Goal: Book appointment/travel/reservation

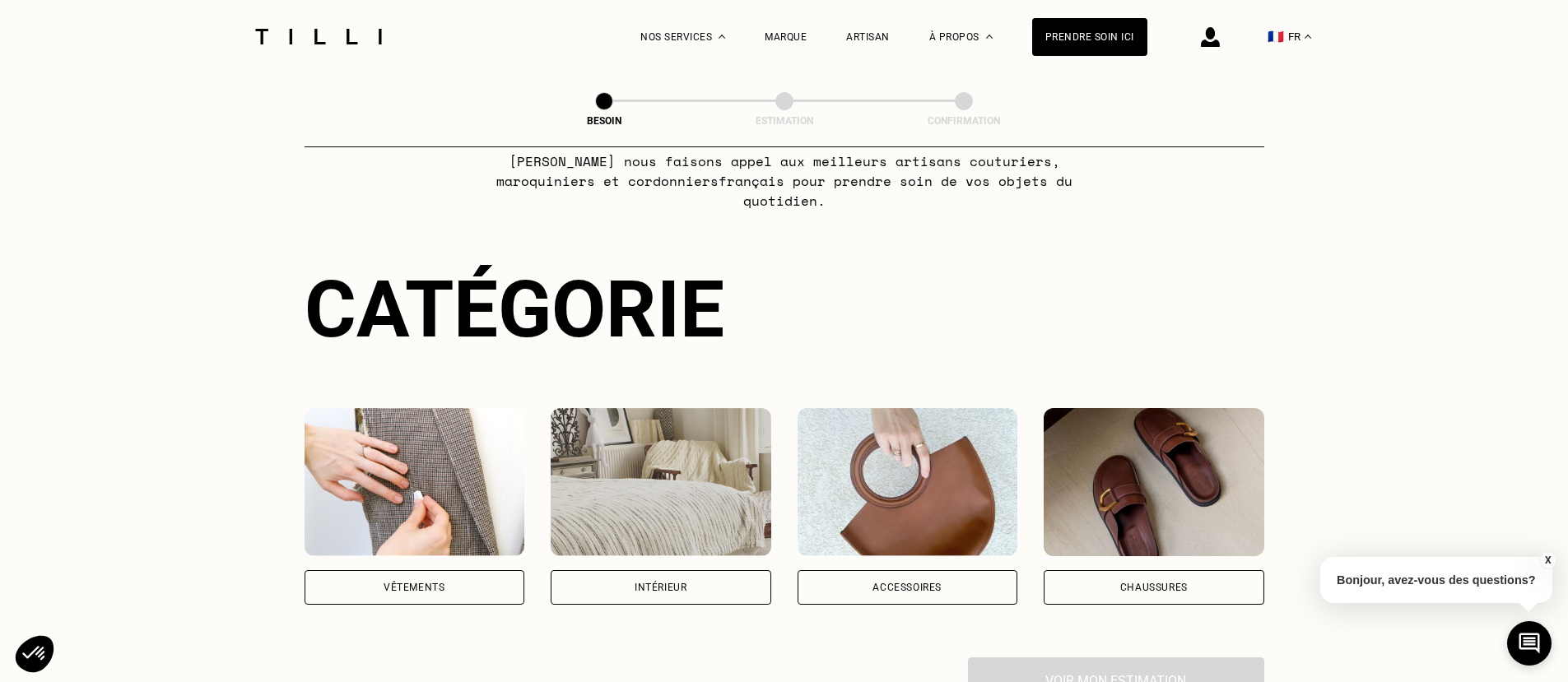
scroll to position [246, 0]
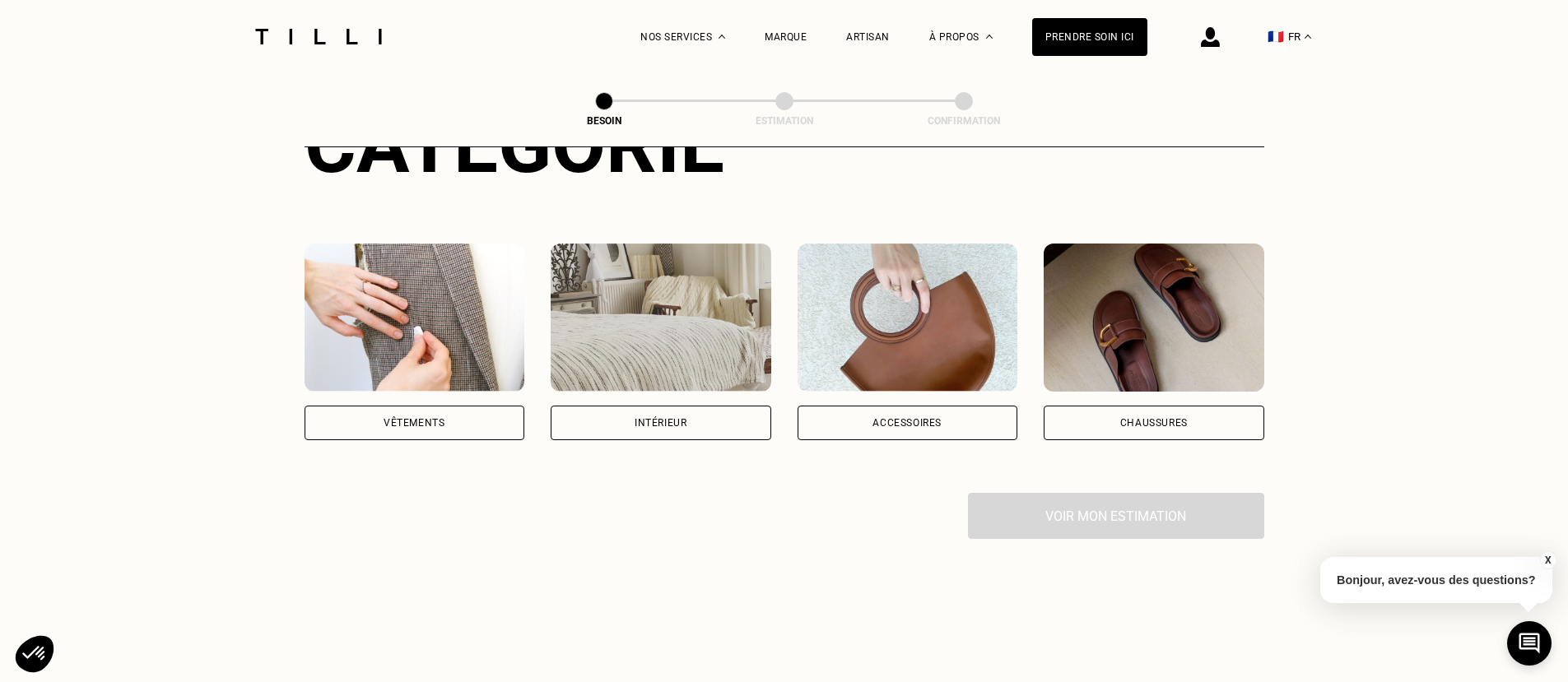
click at [404, 405] on div "Vêtements" at bounding box center [414, 422] width 220 height 34
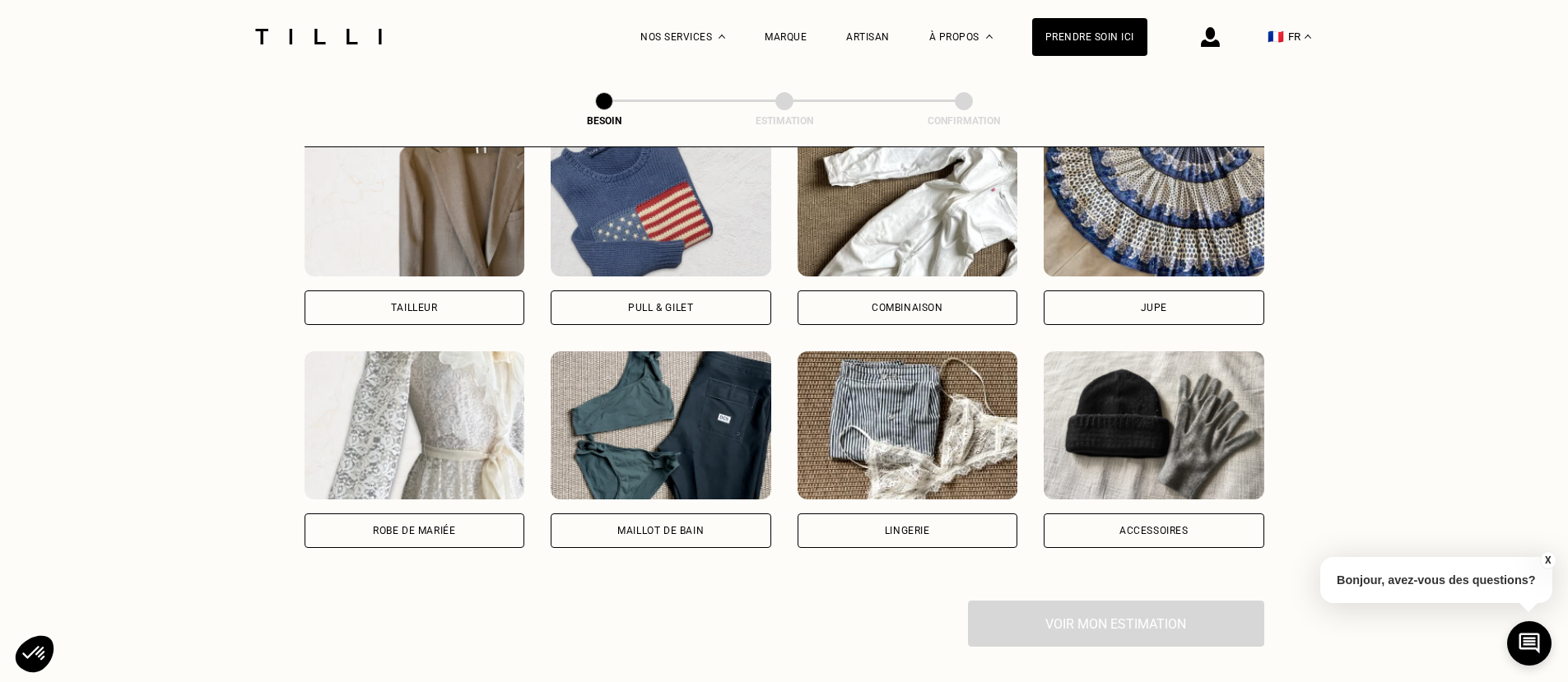
scroll to position [1114, 0]
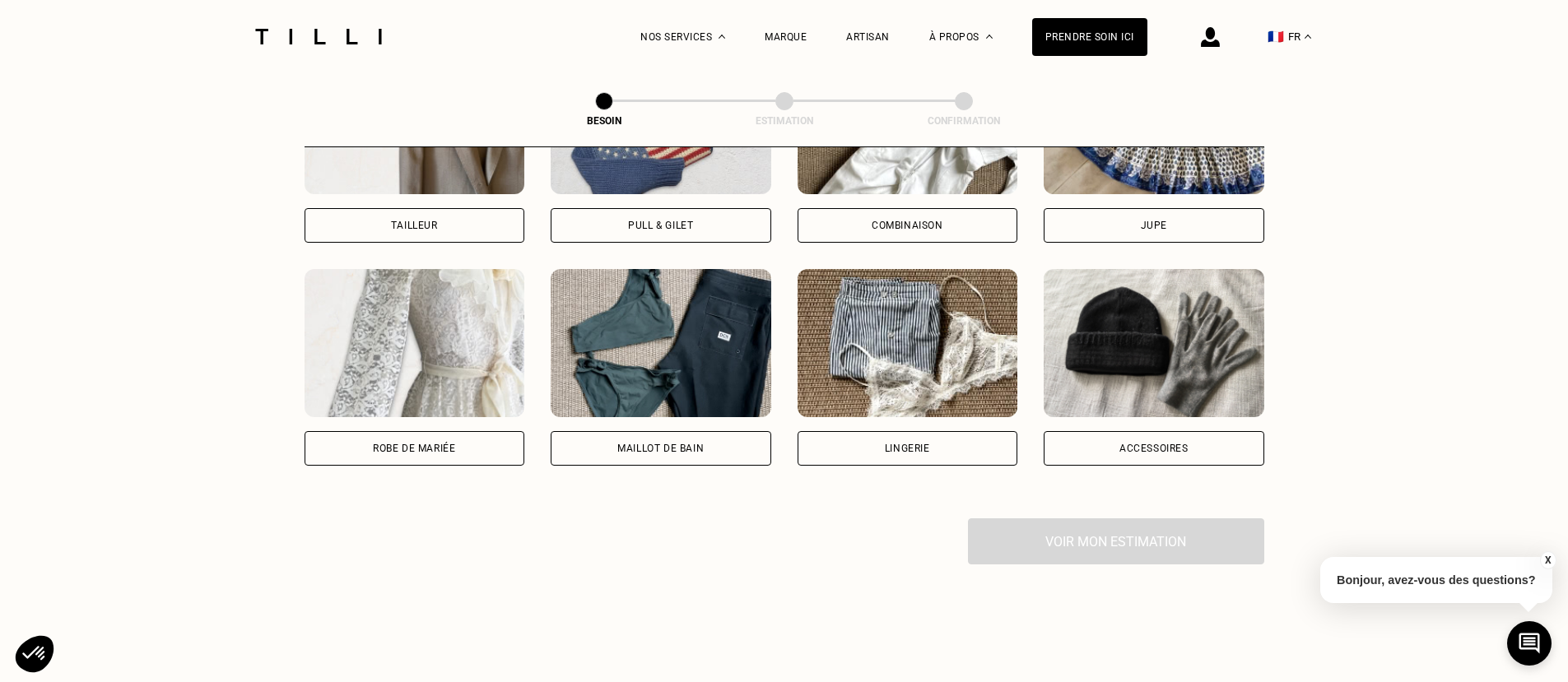
click at [669, 443] on div "Maillot de bain" at bounding box center [660, 448] width 87 height 10
select select "FR"
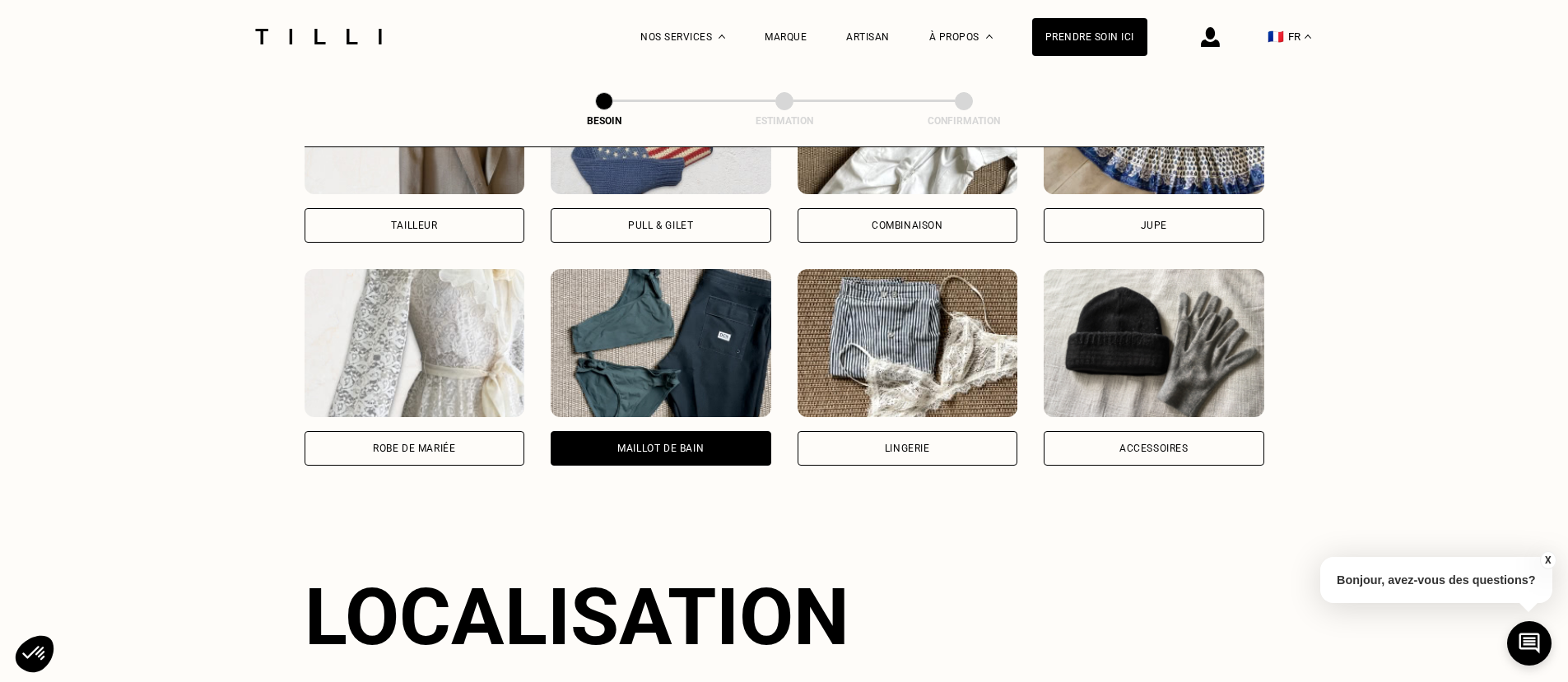
scroll to position [1433, 0]
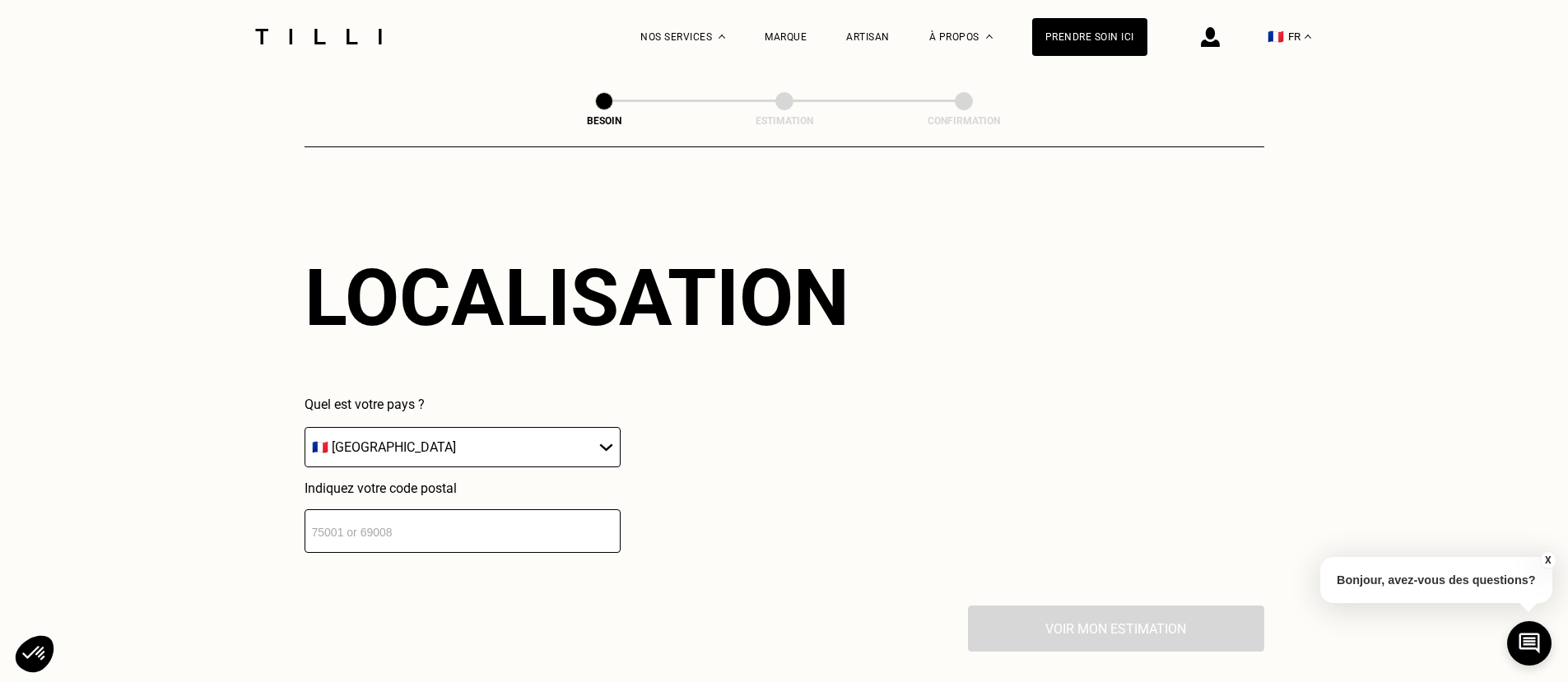
click at [601, 431] on select "🇩🇪 [GEOGRAPHIC_DATA] 🇦🇹 [GEOGRAPHIC_DATA] 🇧🇪 [GEOGRAPHIC_DATA] 🇧🇬 Bulgarie 🇨🇾 C…" at bounding box center [462, 446] width 316 height 40
click at [304, 427] on select "🇩🇪 [GEOGRAPHIC_DATA] 🇦🇹 [GEOGRAPHIC_DATA] 🇧🇪 [GEOGRAPHIC_DATA] 🇧🇬 Bulgarie 🇨🇾 C…" at bounding box center [462, 446] width 316 height 40
click at [315, 519] on input "number" at bounding box center [462, 531] width 316 height 44
type input "75015"
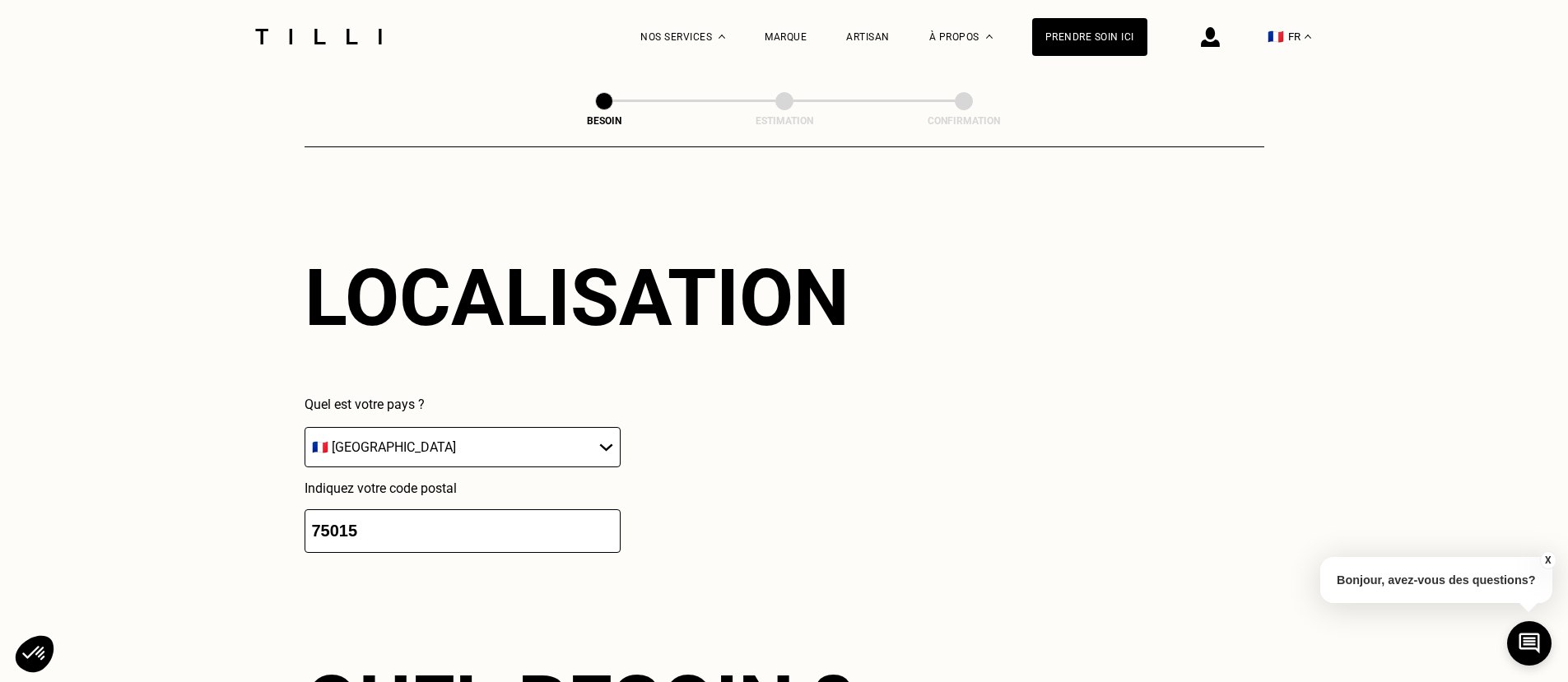
scroll to position [1842, 0]
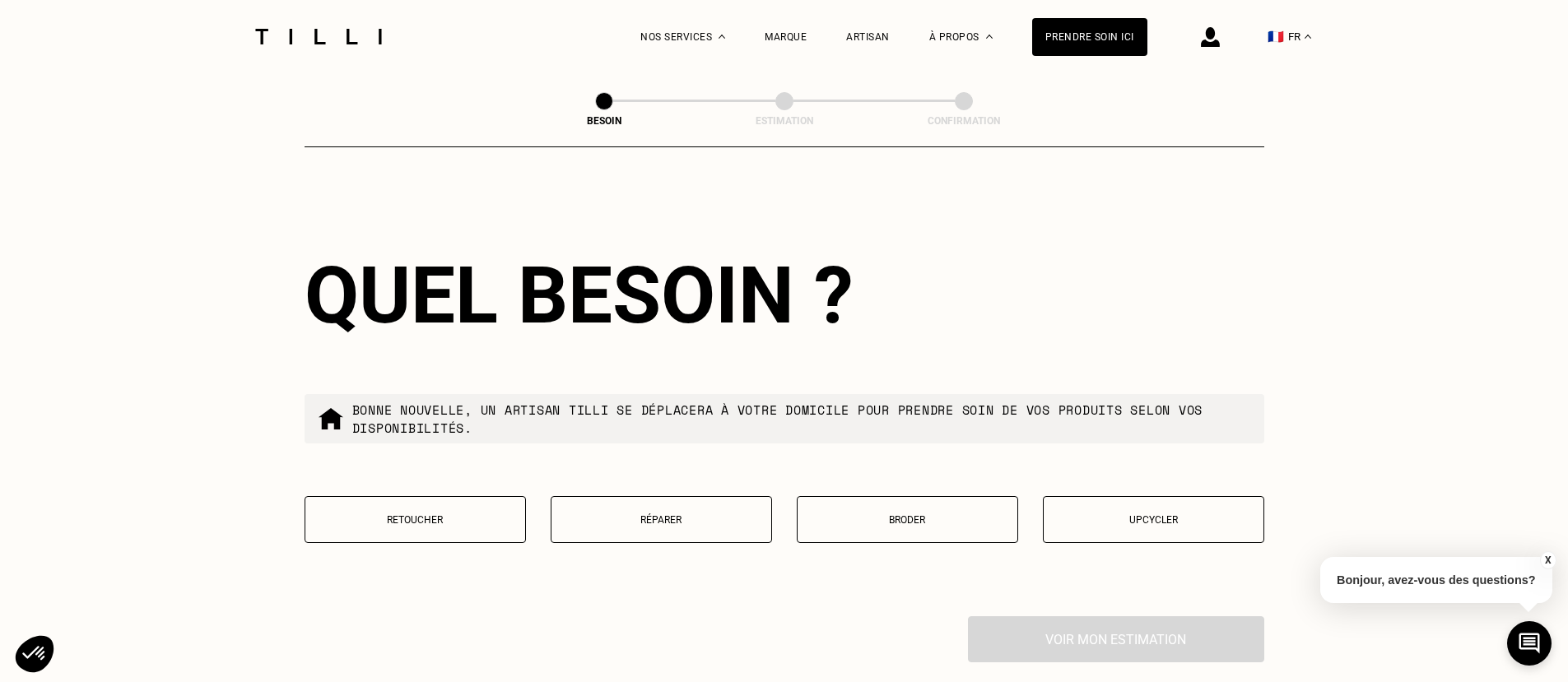
click at [654, 514] on p "Réparer" at bounding box center [661, 520] width 204 height 12
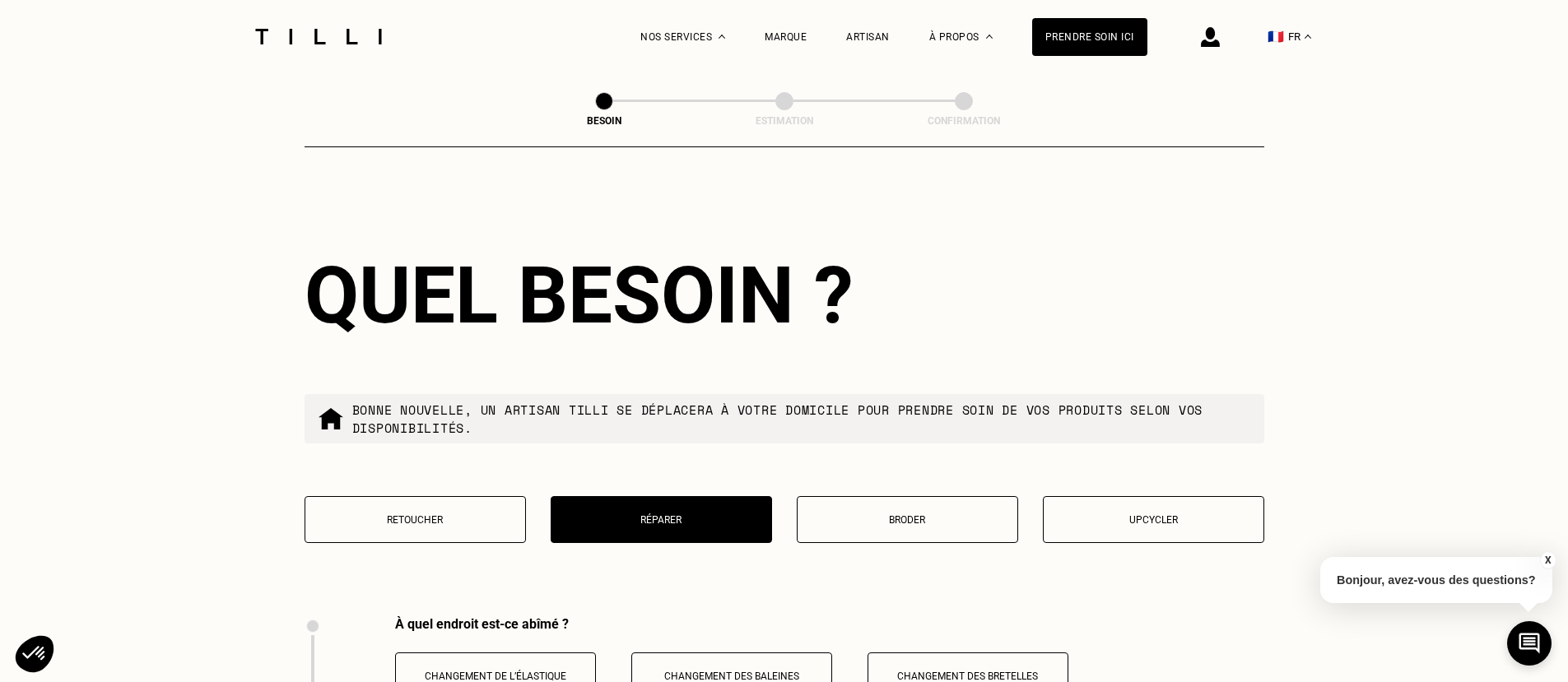
scroll to position [2264, 0]
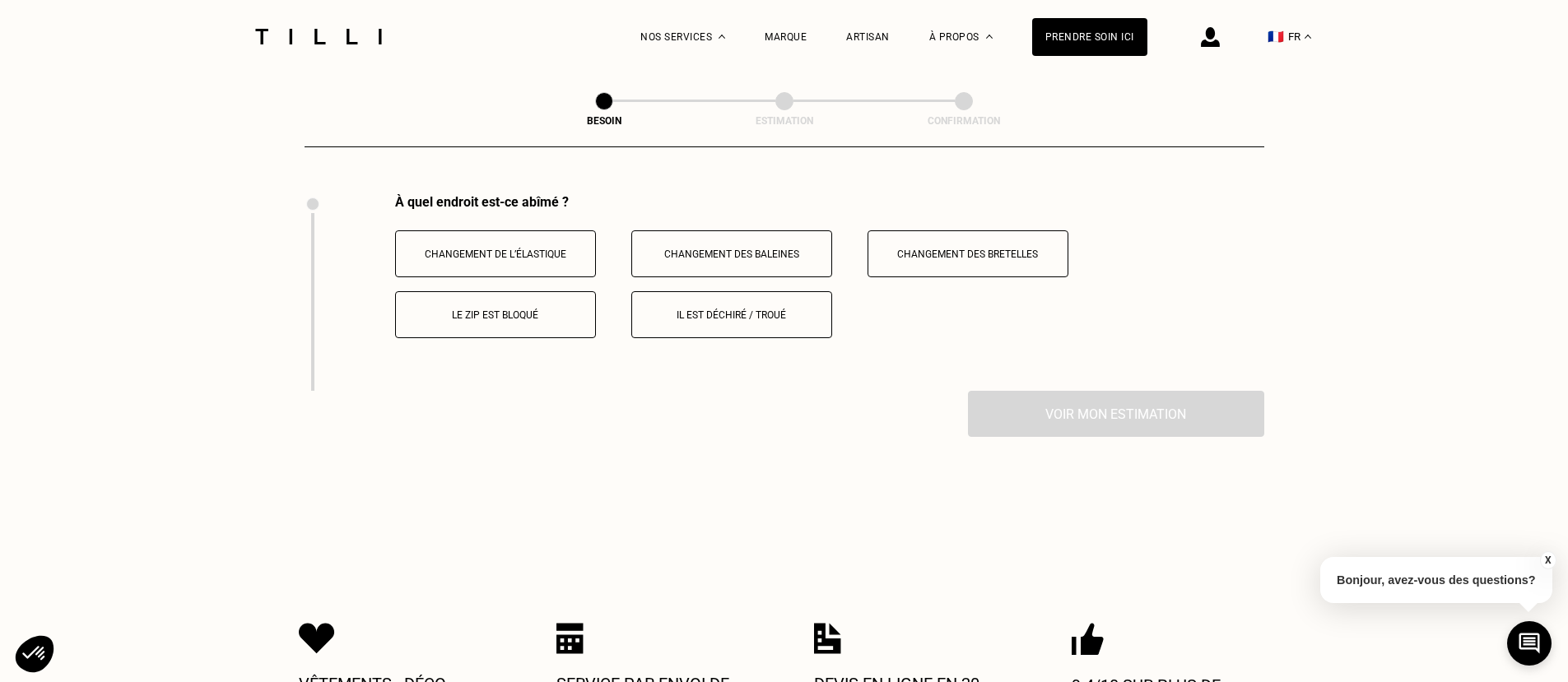
click at [489, 248] on p "Changement de l’élastique" at bounding box center [495, 254] width 182 height 12
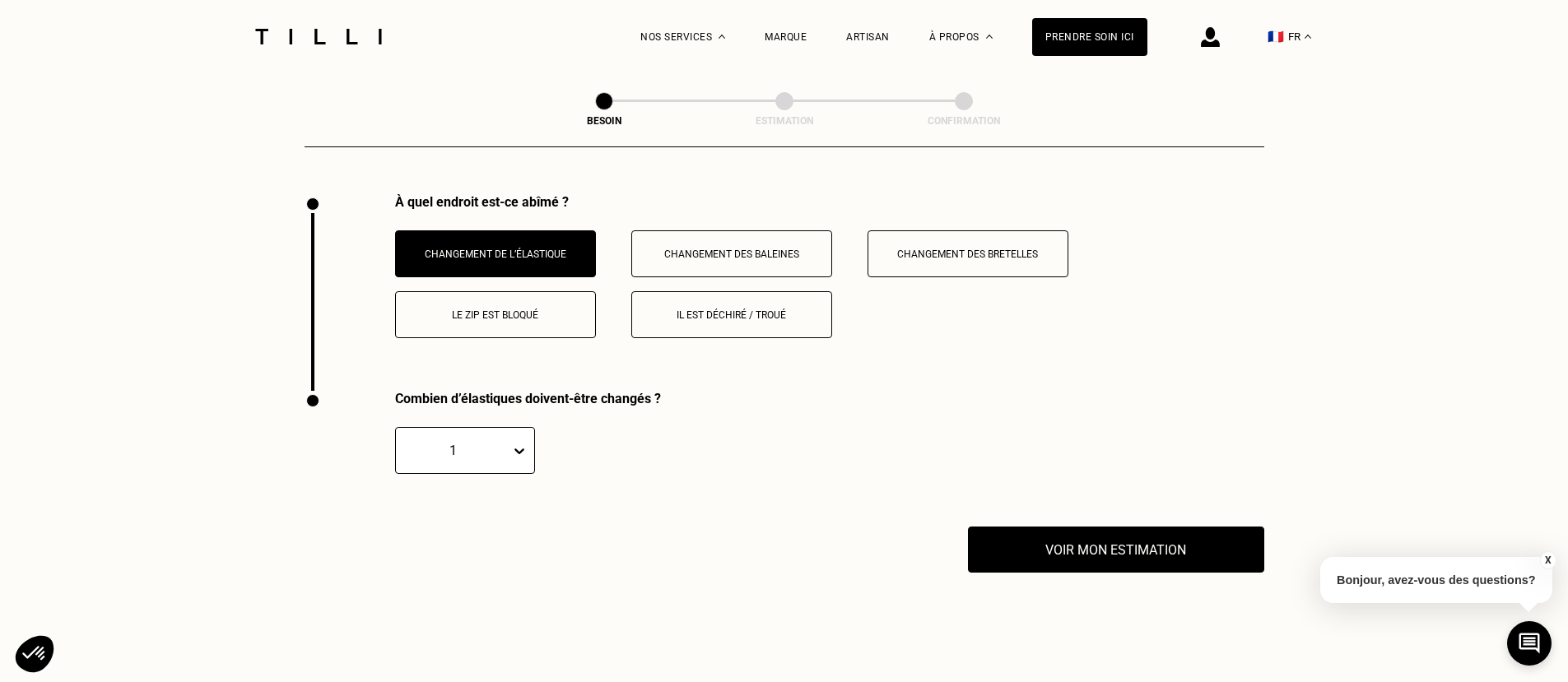
scroll to position [2461, 0]
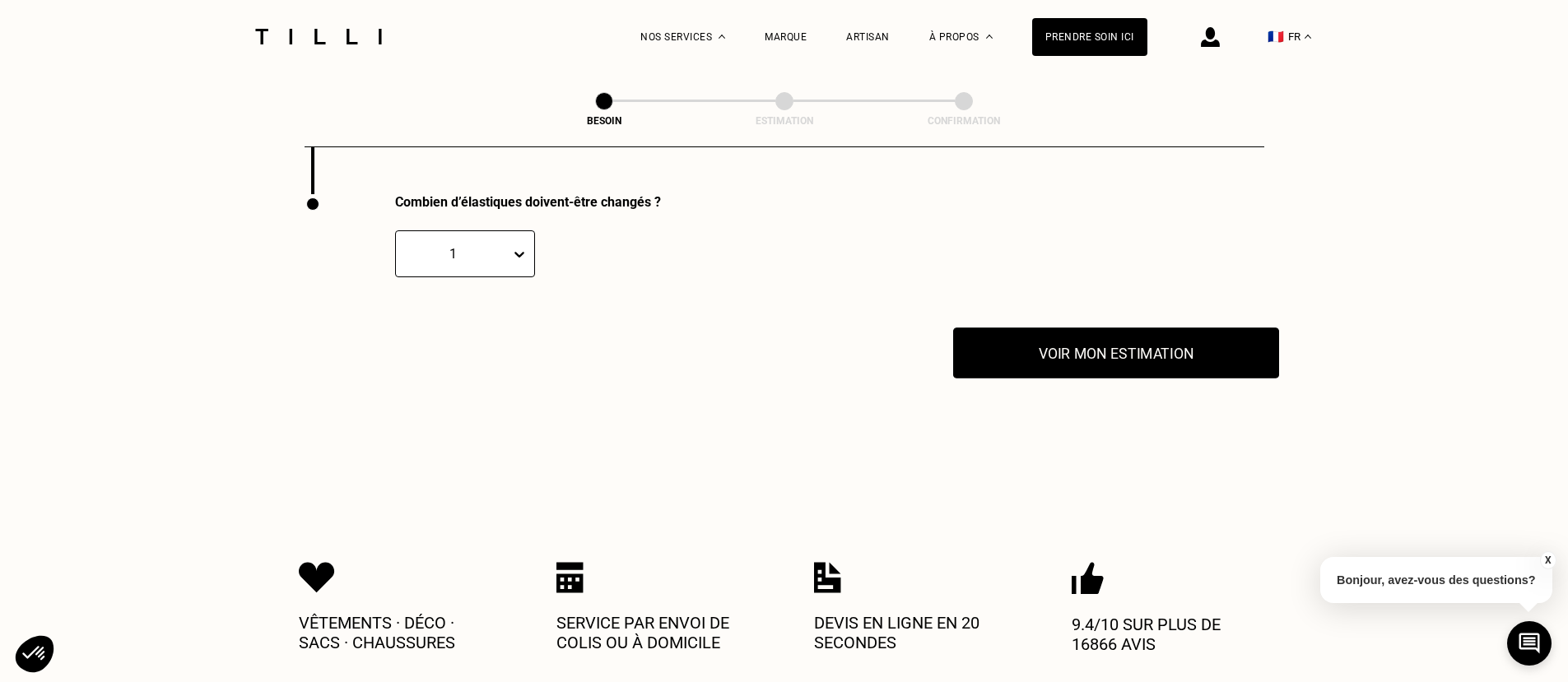
click at [1107, 336] on button "Voir mon estimation" at bounding box center [1116, 353] width 325 height 51
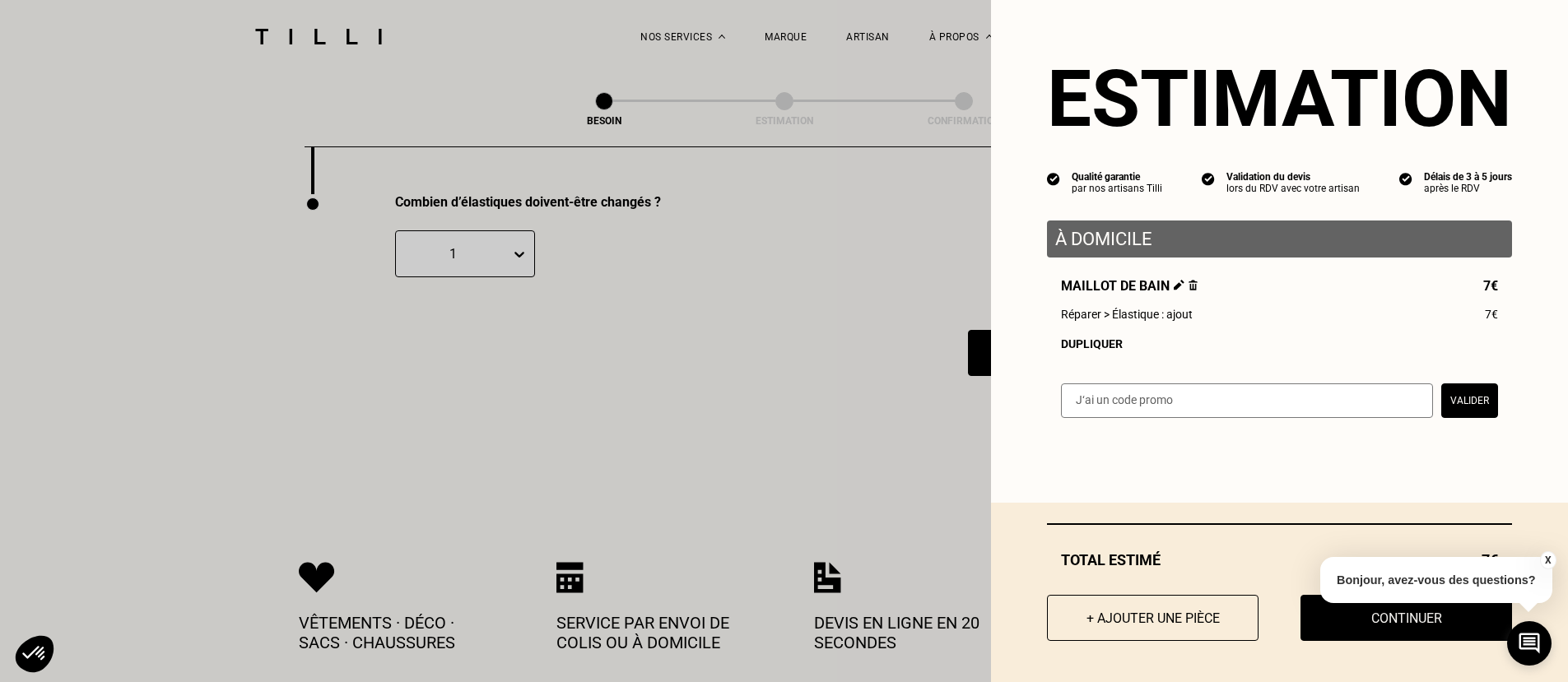
click at [1458, 391] on button "Valider" at bounding box center [1470, 400] width 57 height 34
click at [1390, 303] on div "Maillot de bain 7€ Réparer > Élastique : ajout 7€ Dupliquer" at bounding box center [1279, 314] width 465 height 72
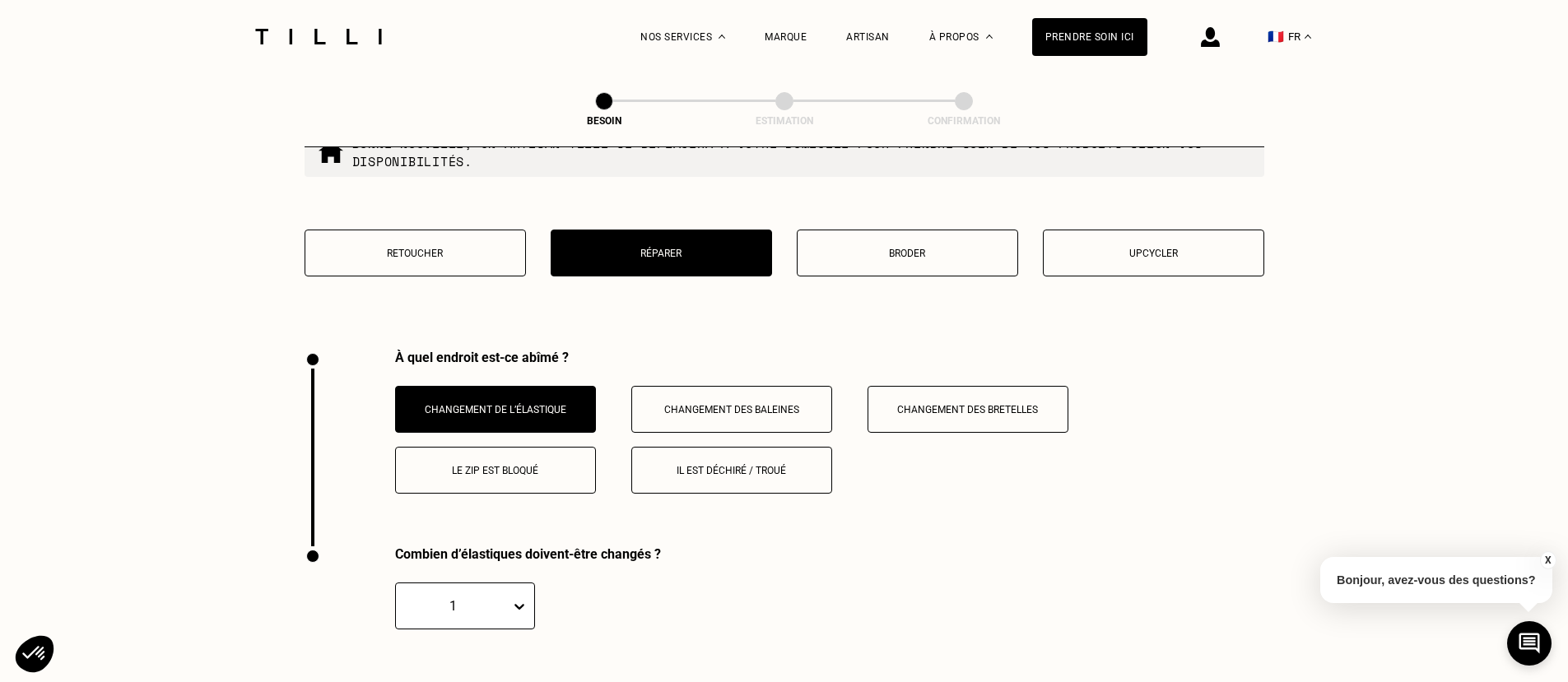
scroll to position [2273, 0]
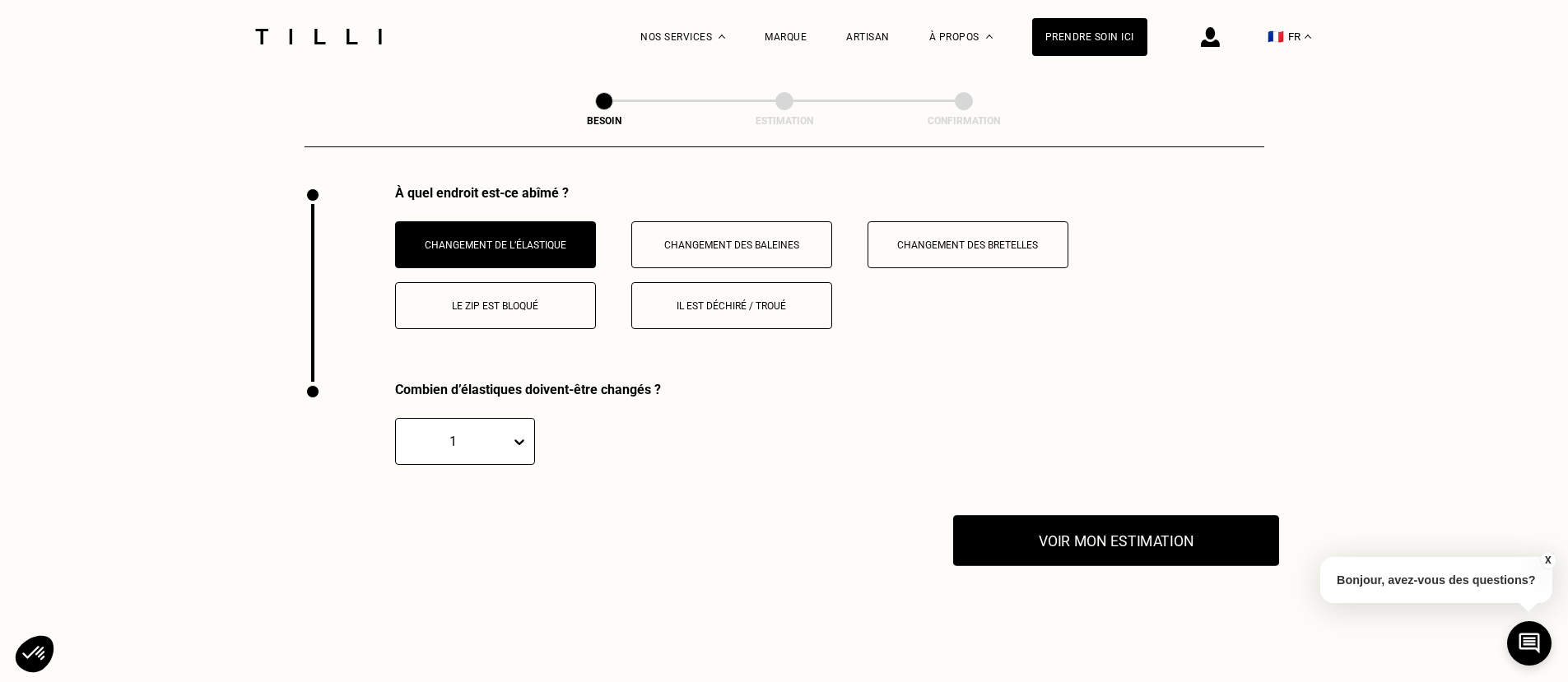
click at [1097, 523] on button "Voir mon estimation" at bounding box center [1116, 541] width 325 height 51
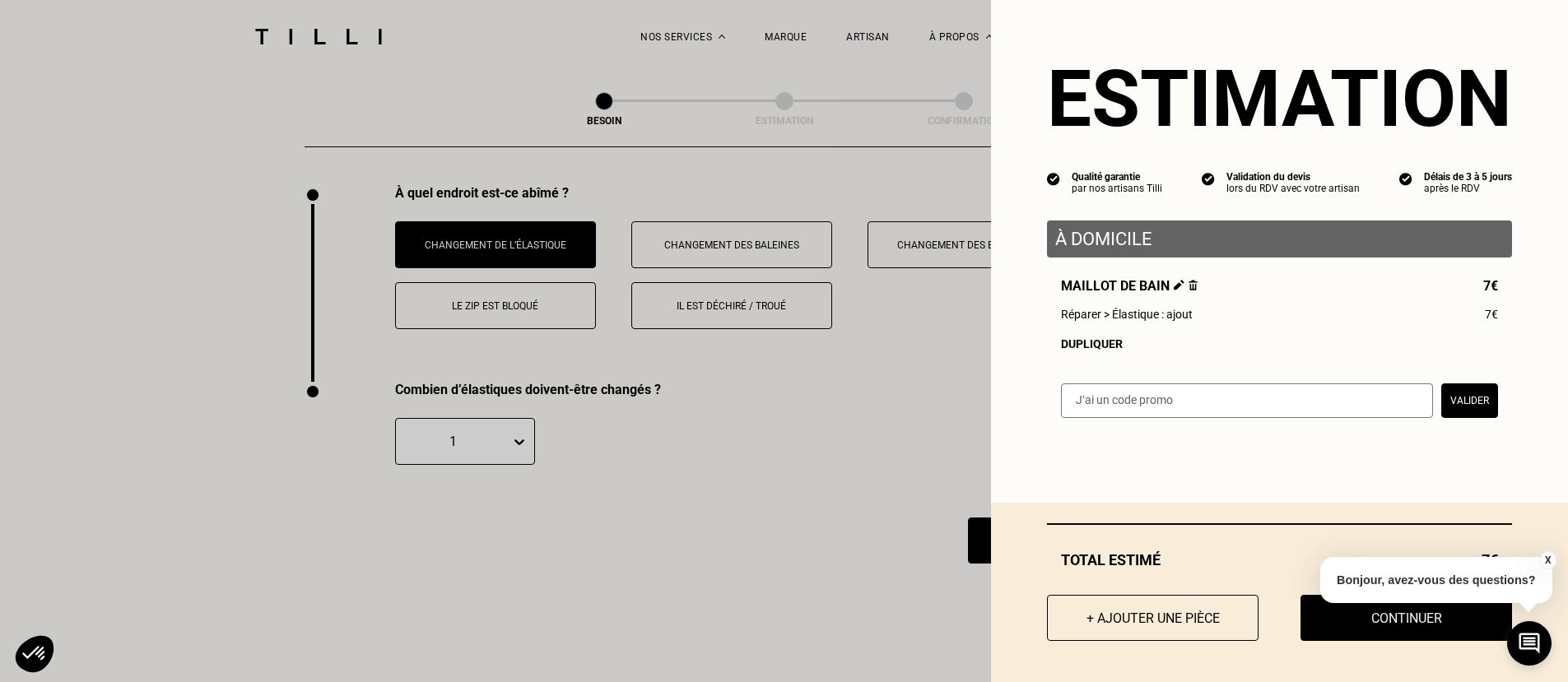
click at [1389, 615] on div "X Bonjour, avez-vous des questions?" at bounding box center [1435, 577] width 232 height 77
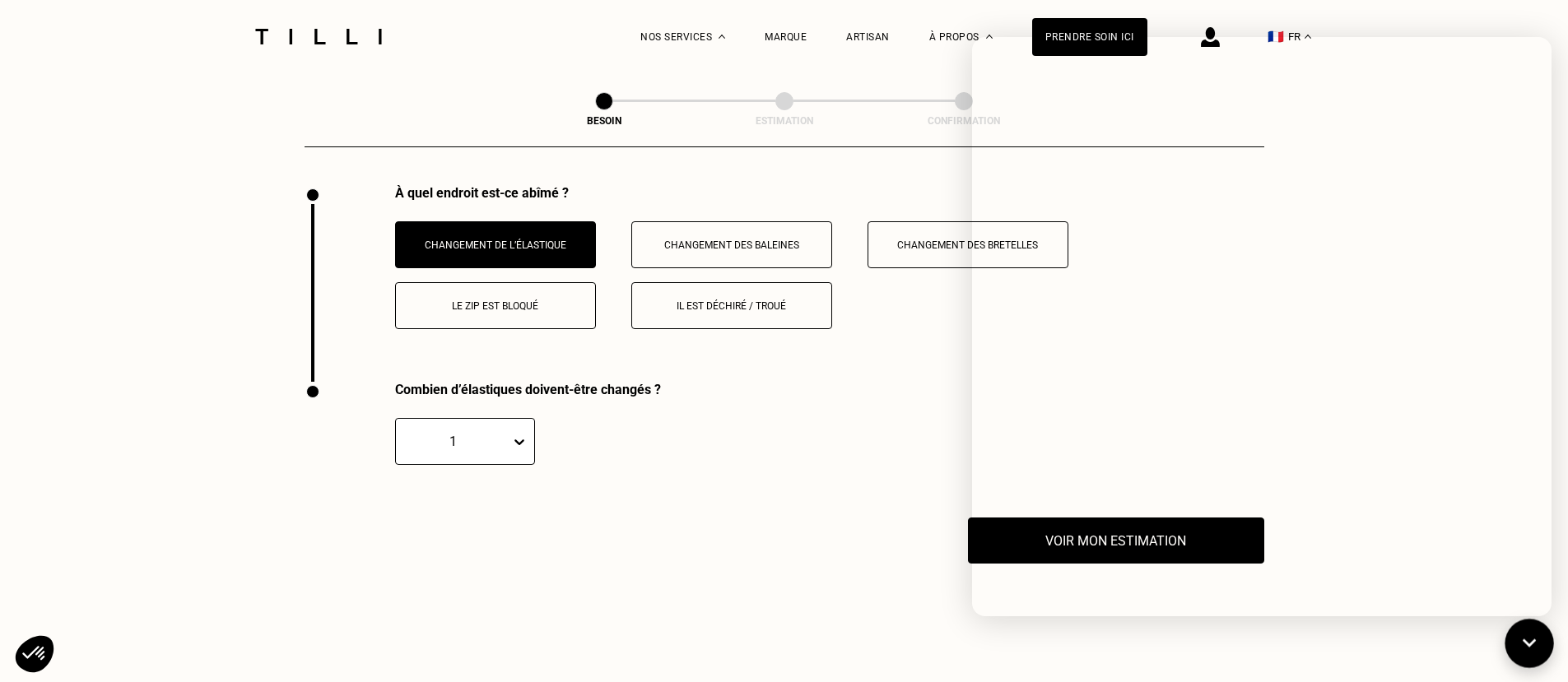
click at [1531, 637] on icon at bounding box center [1529, 643] width 27 height 44
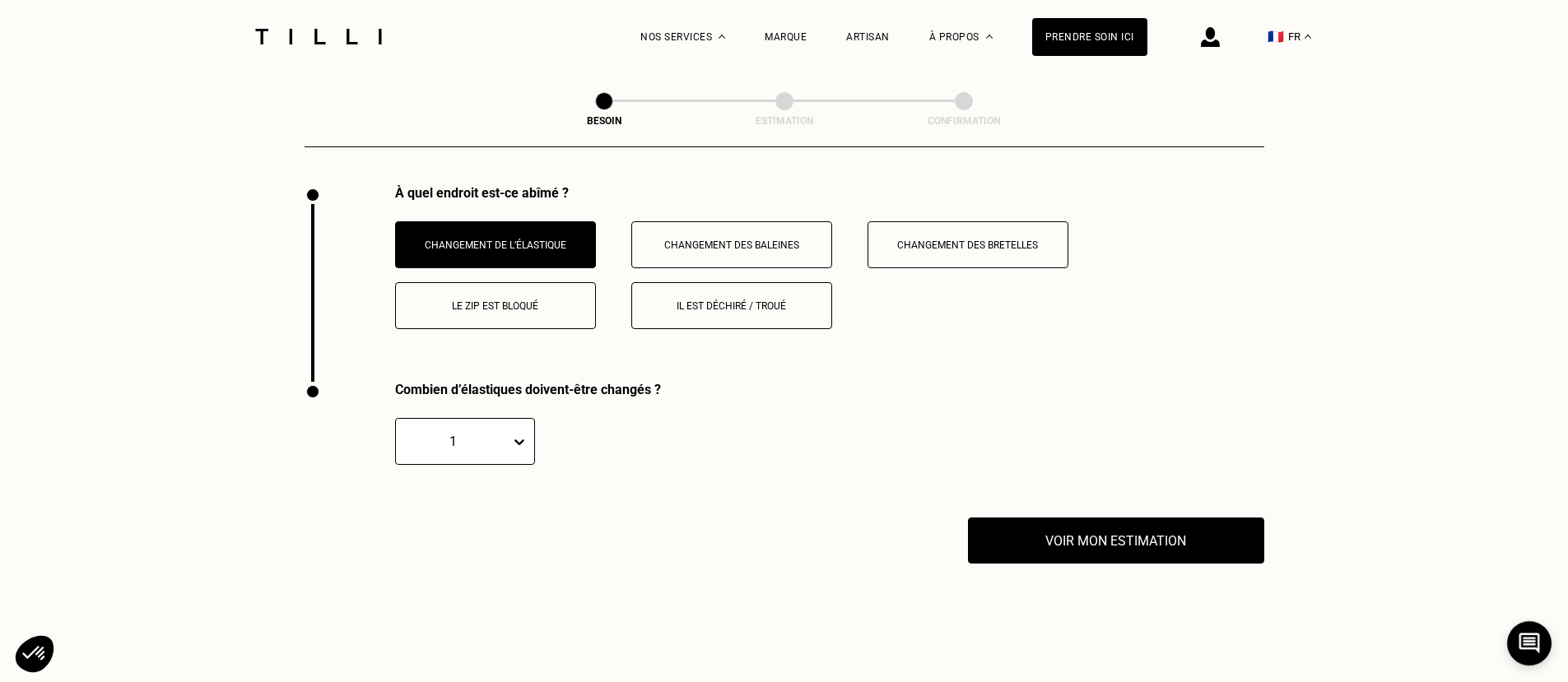
scroll to position [2438, 0]
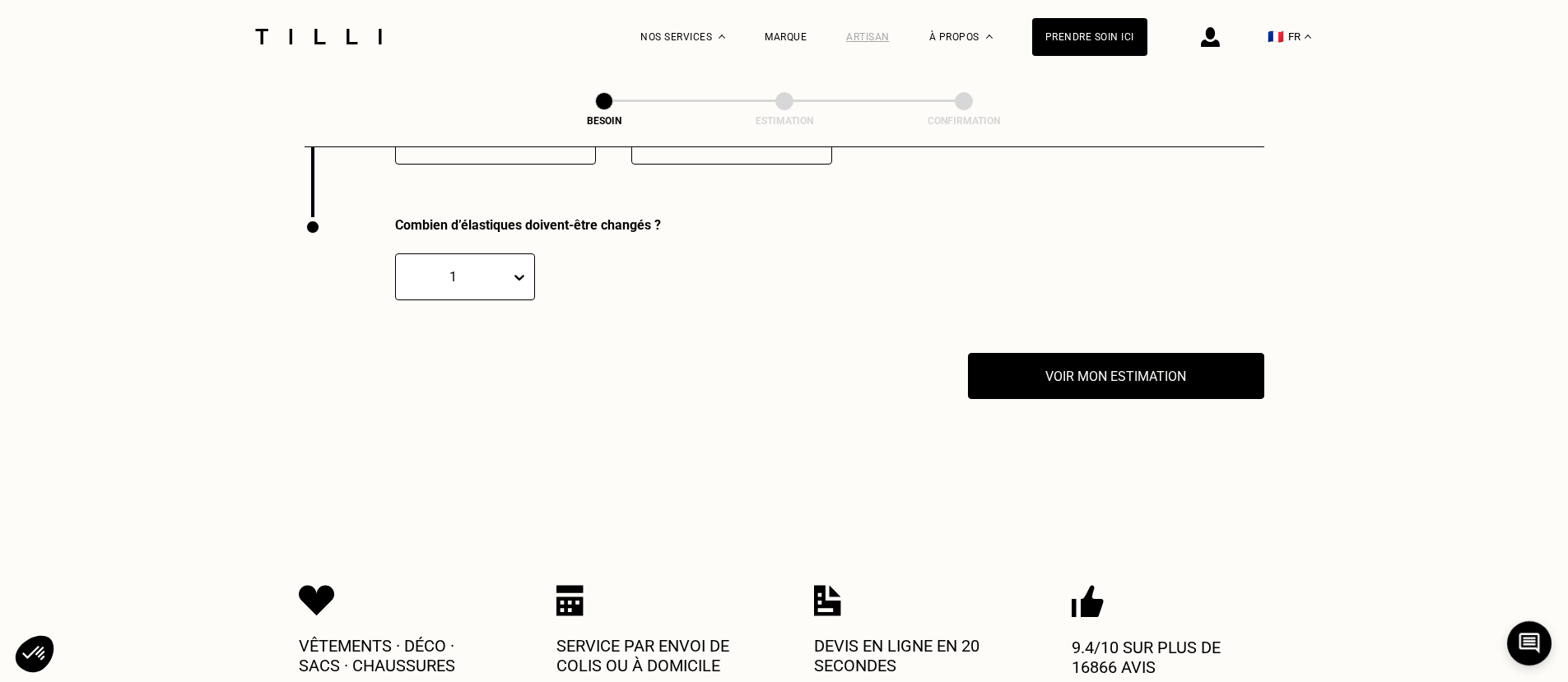
click at [882, 34] on div "Artisan" at bounding box center [867, 37] width 44 height 12
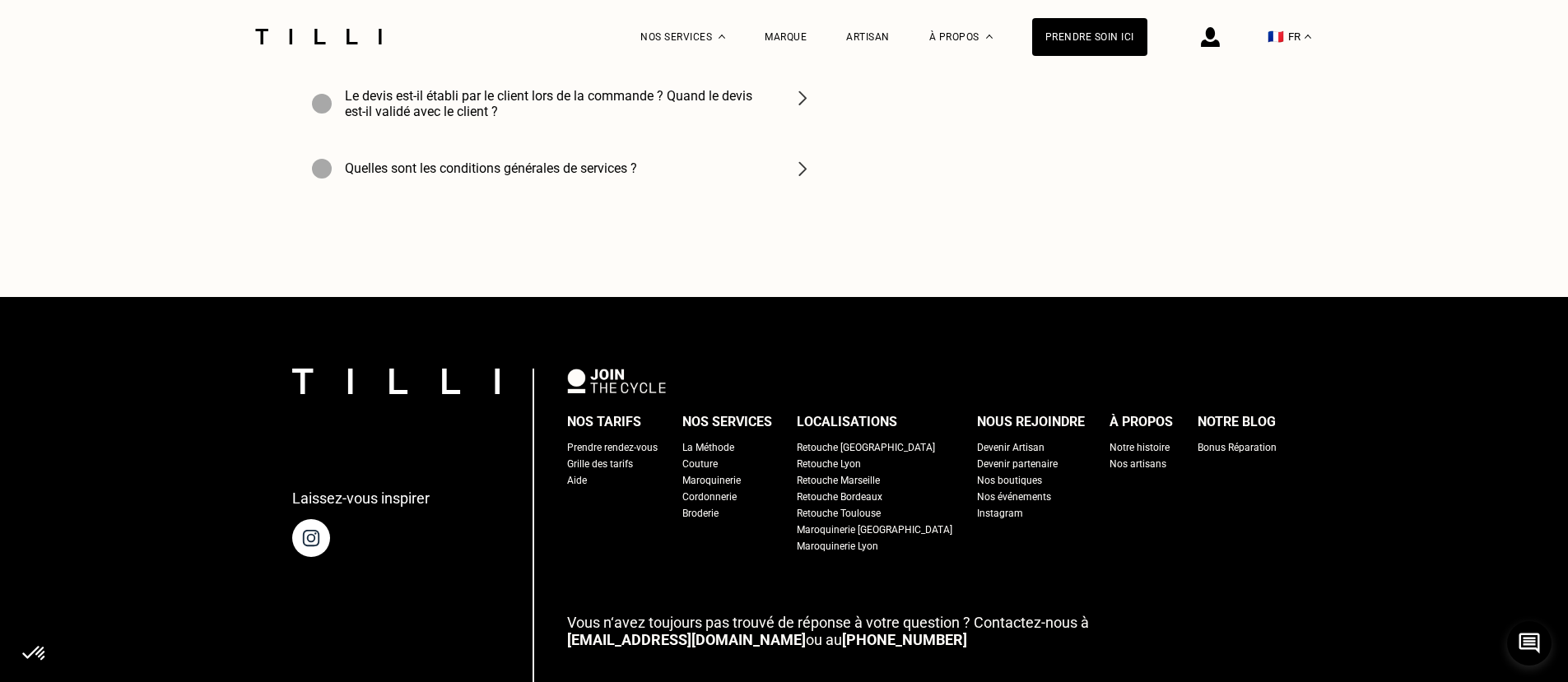
scroll to position [6207, 0]
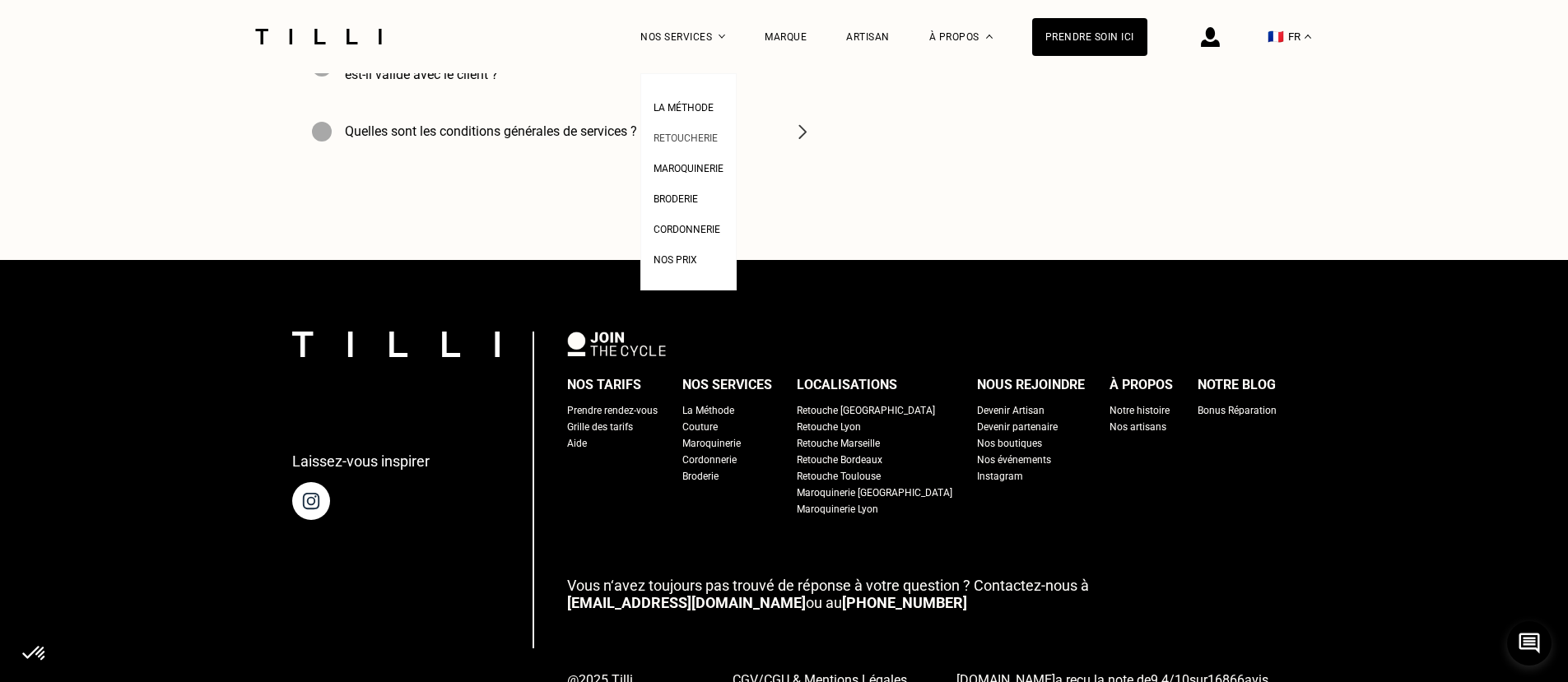
click at [696, 134] on span "Retoucherie" at bounding box center [685, 138] width 64 height 12
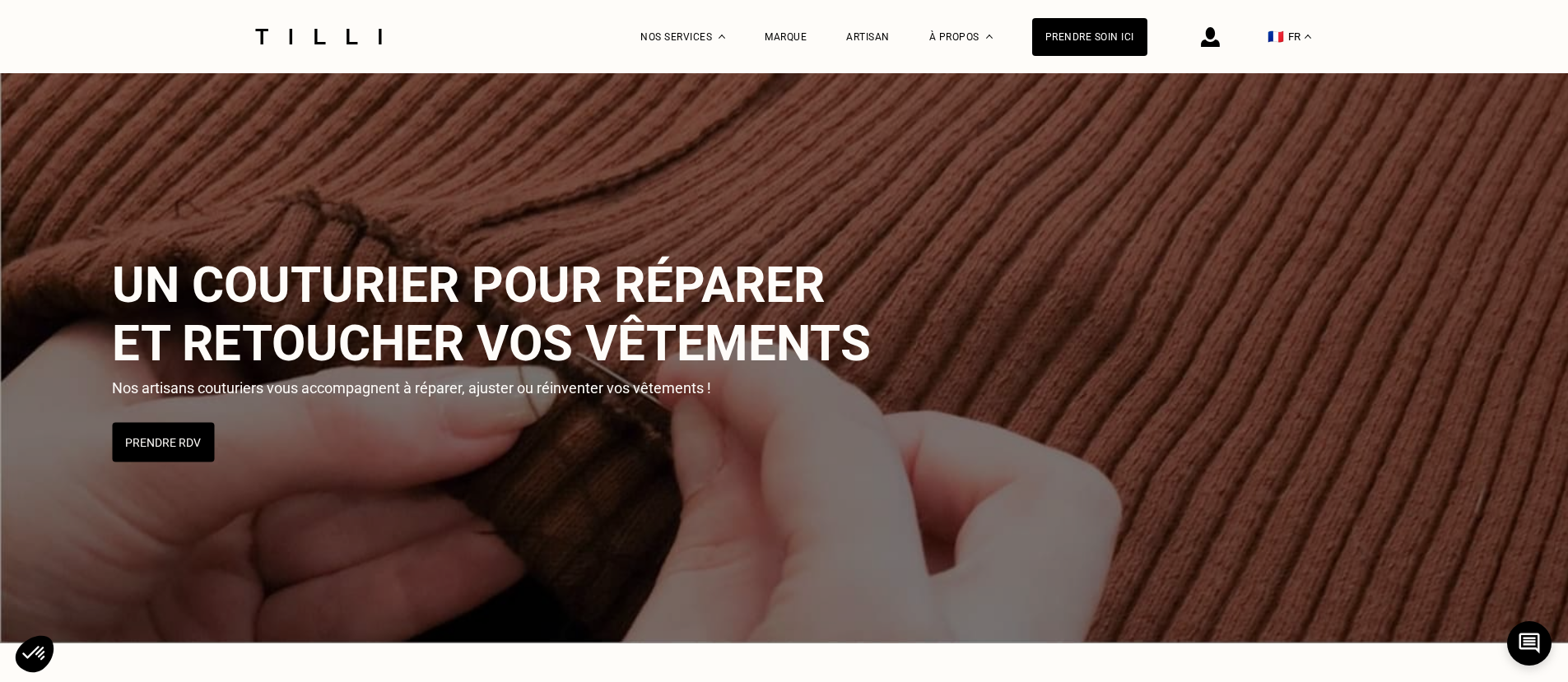
scroll to position [82, 0]
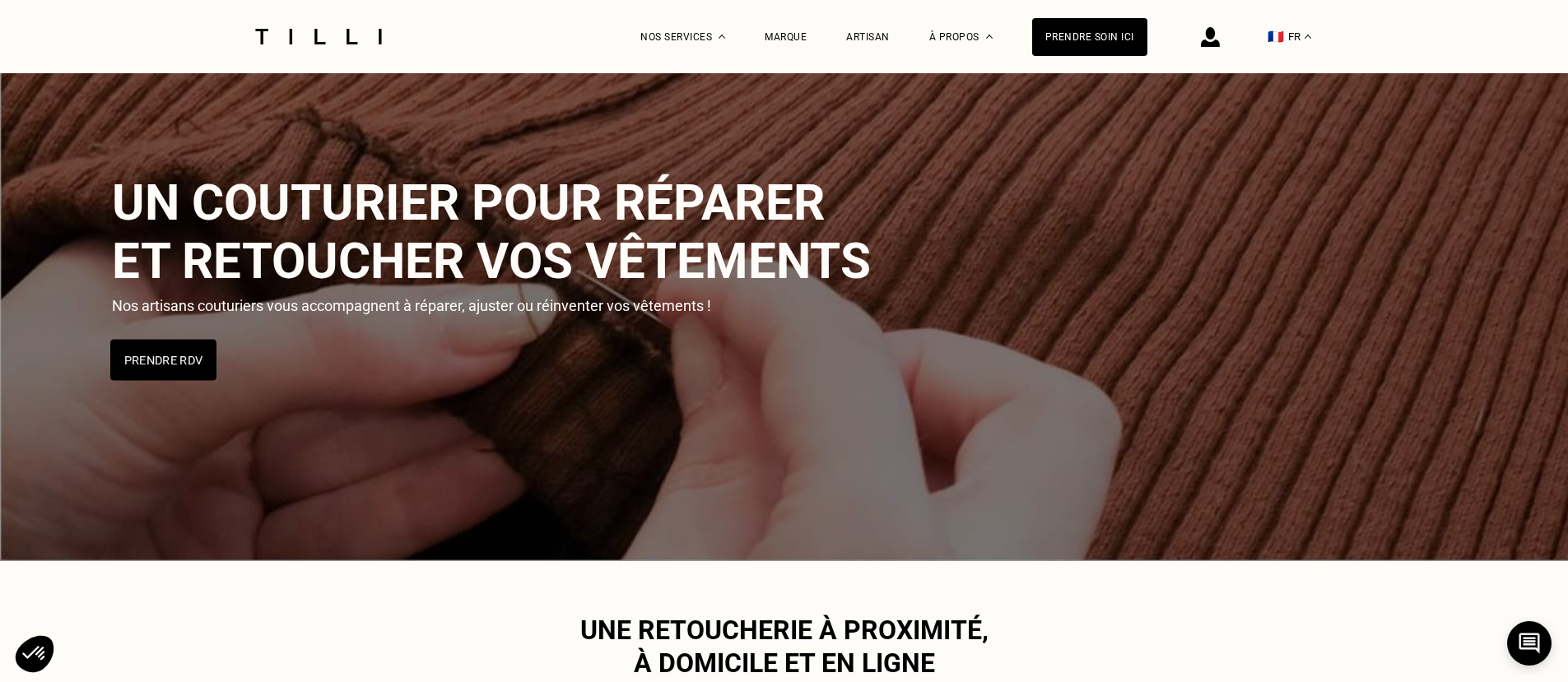
click at [162, 357] on button "Prendre RDV" at bounding box center [163, 360] width 106 height 41
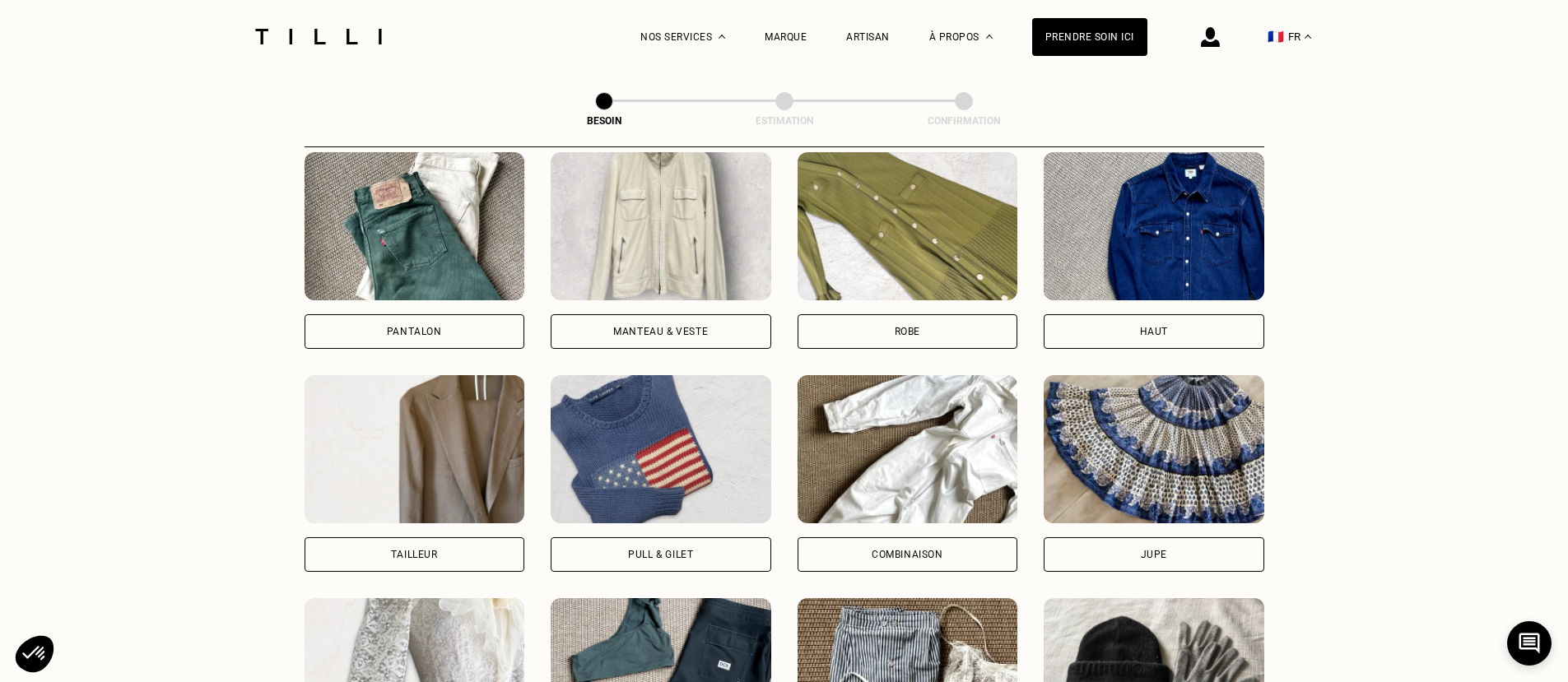
scroll to position [949, 0]
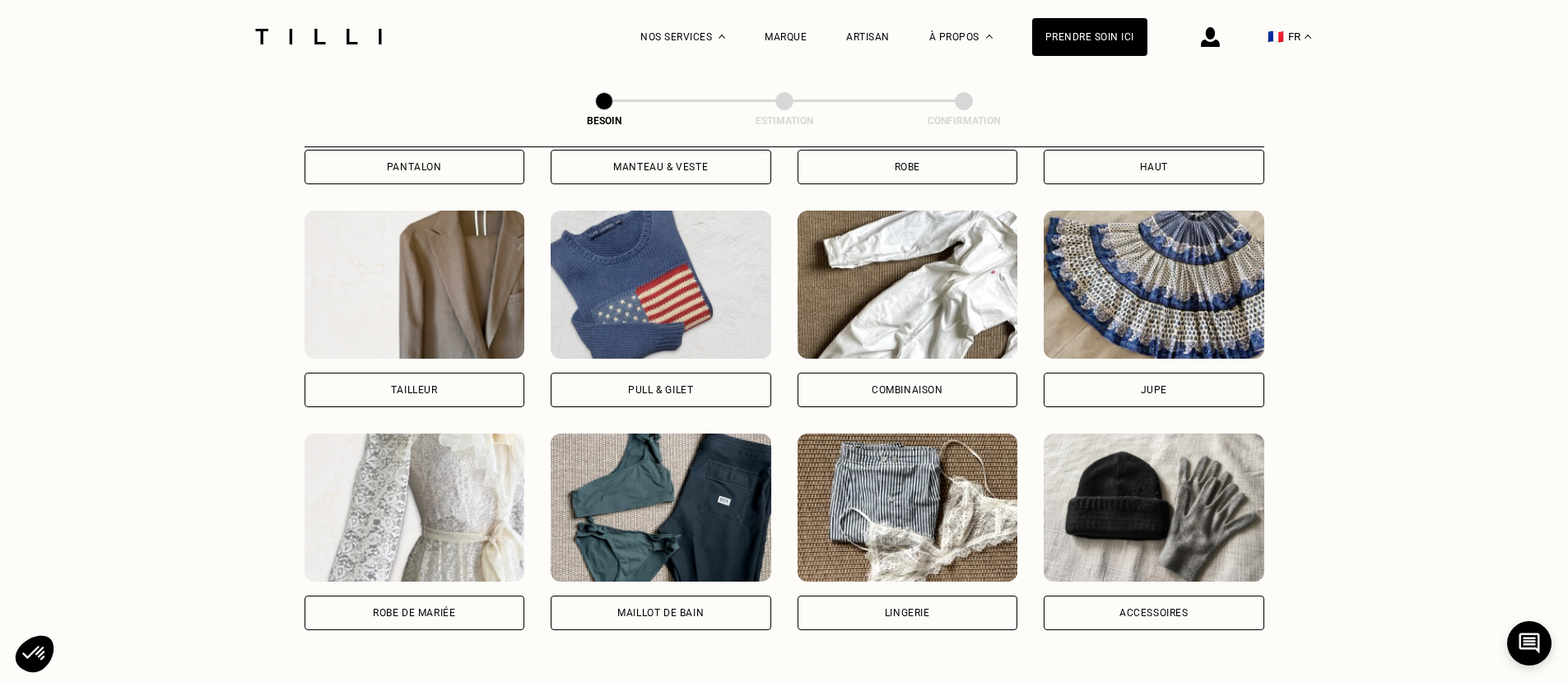
click at [639, 595] on div "Maillot de bain" at bounding box center [661, 612] width 220 height 34
select select "FR"
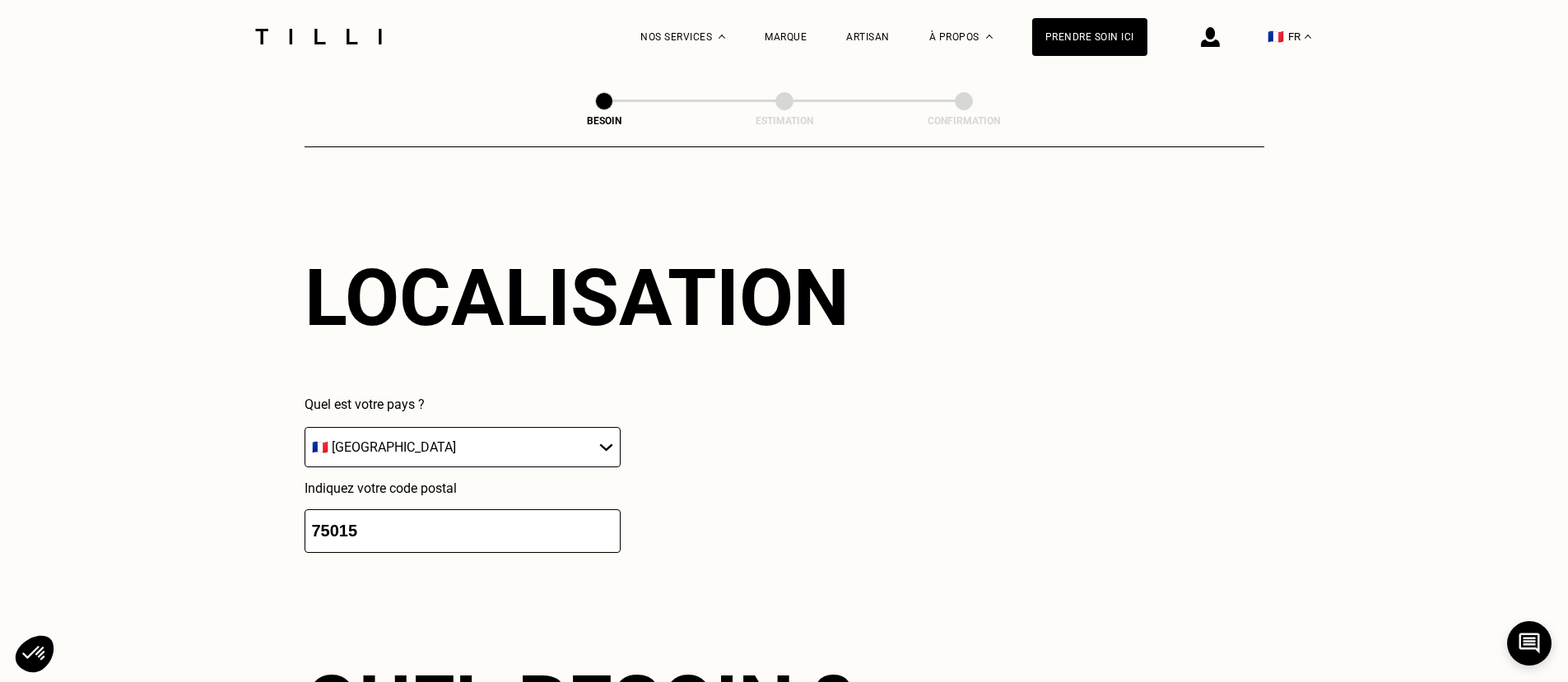
click at [601, 431] on select "🇩🇪 [GEOGRAPHIC_DATA] 🇦🇹 [GEOGRAPHIC_DATA] 🇧🇪 [GEOGRAPHIC_DATA] 🇧🇬 Bulgarie 🇨🇾 C…" at bounding box center [462, 446] width 316 height 40
click at [304, 427] on select "🇩🇪 [GEOGRAPHIC_DATA] 🇦🇹 [GEOGRAPHIC_DATA] 🇧🇪 [GEOGRAPHIC_DATA] 🇧🇬 Bulgarie 🇨🇾 C…" at bounding box center [462, 446] width 316 height 40
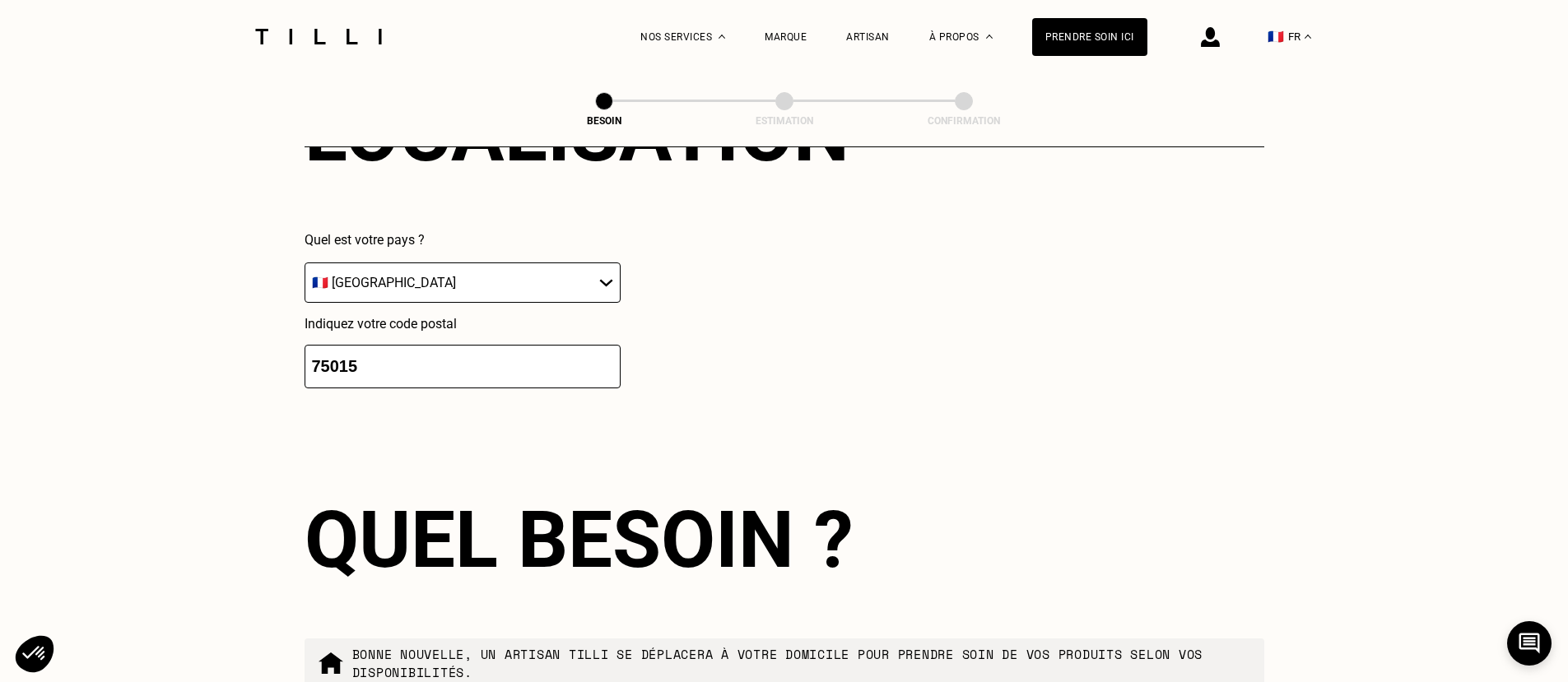
scroll to position [1844, 0]
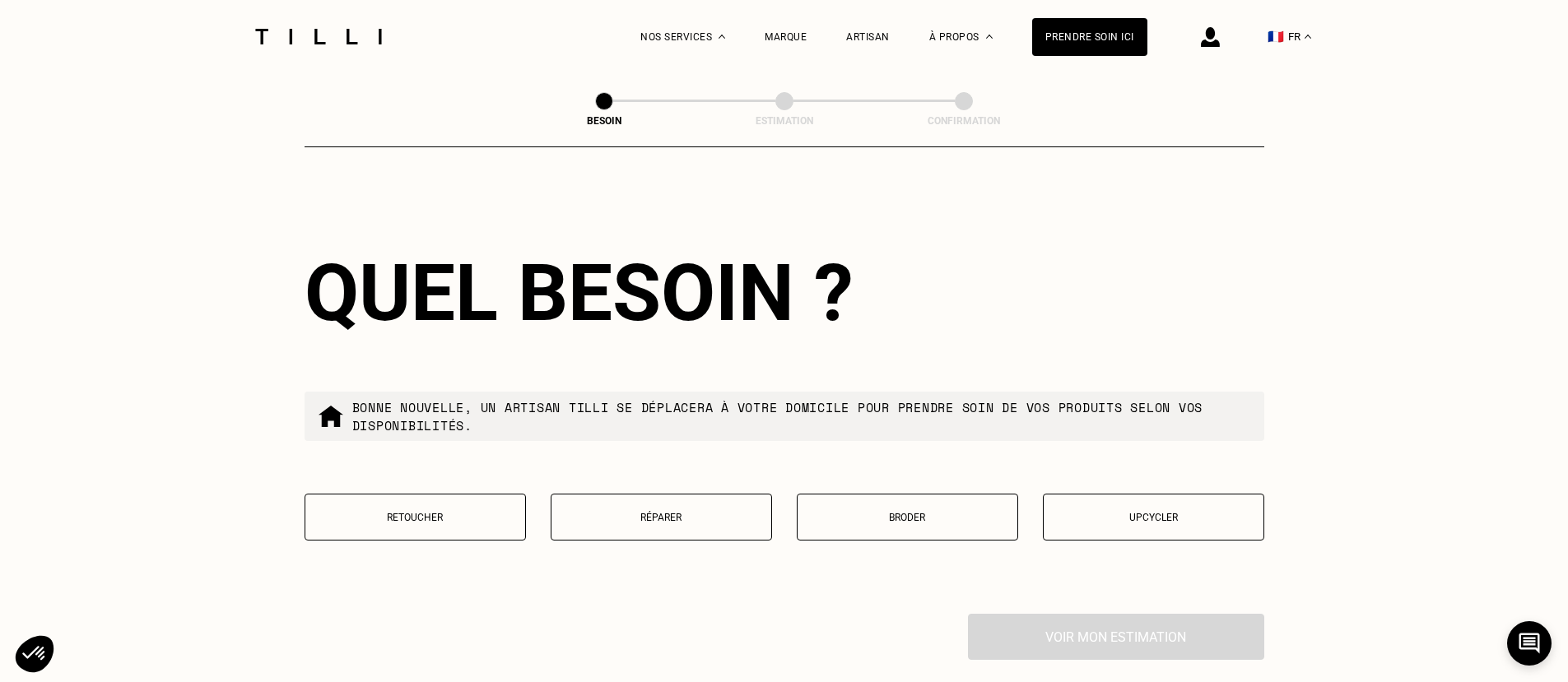
click at [653, 512] on p "Réparer" at bounding box center [661, 517] width 204 height 12
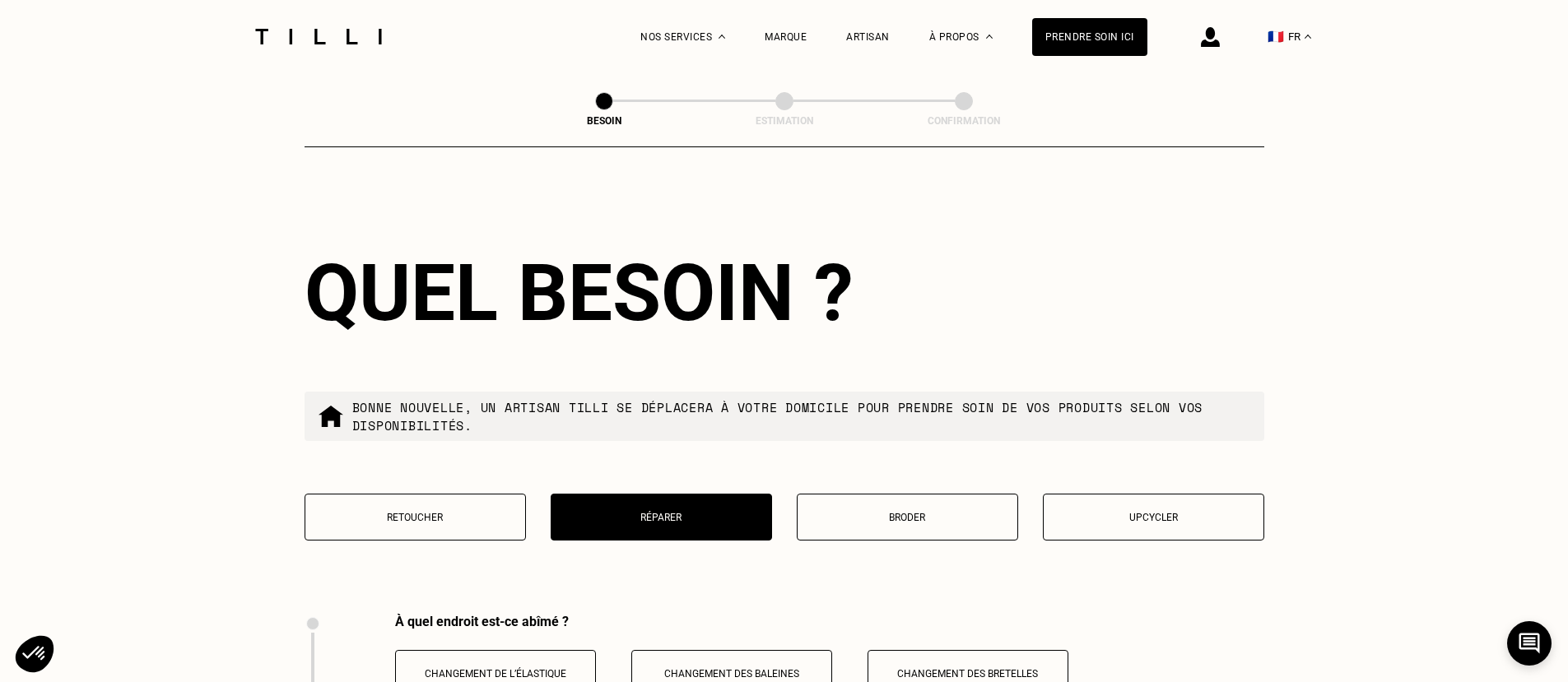
scroll to position [2264, 0]
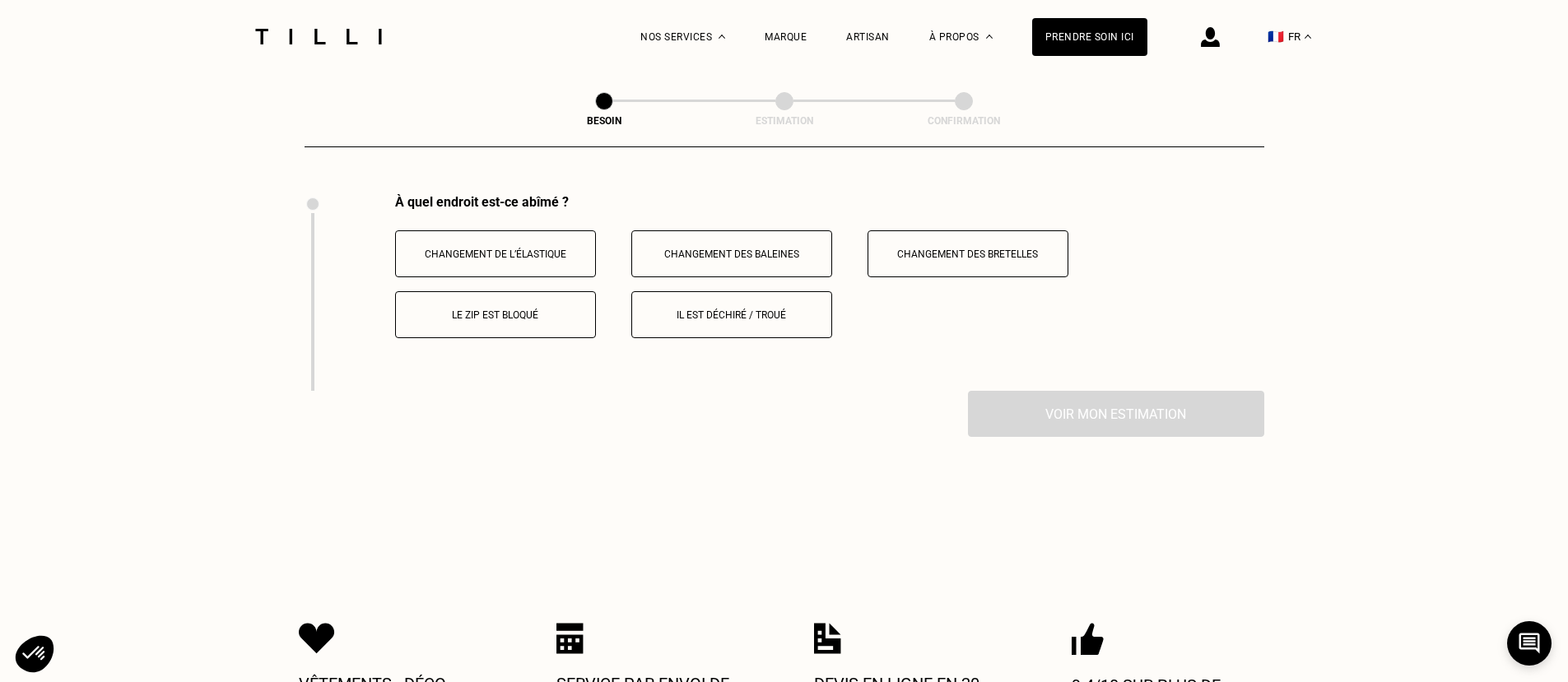
click at [490, 248] on p "Changement de l’élastique" at bounding box center [495, 254] width 182 height 12
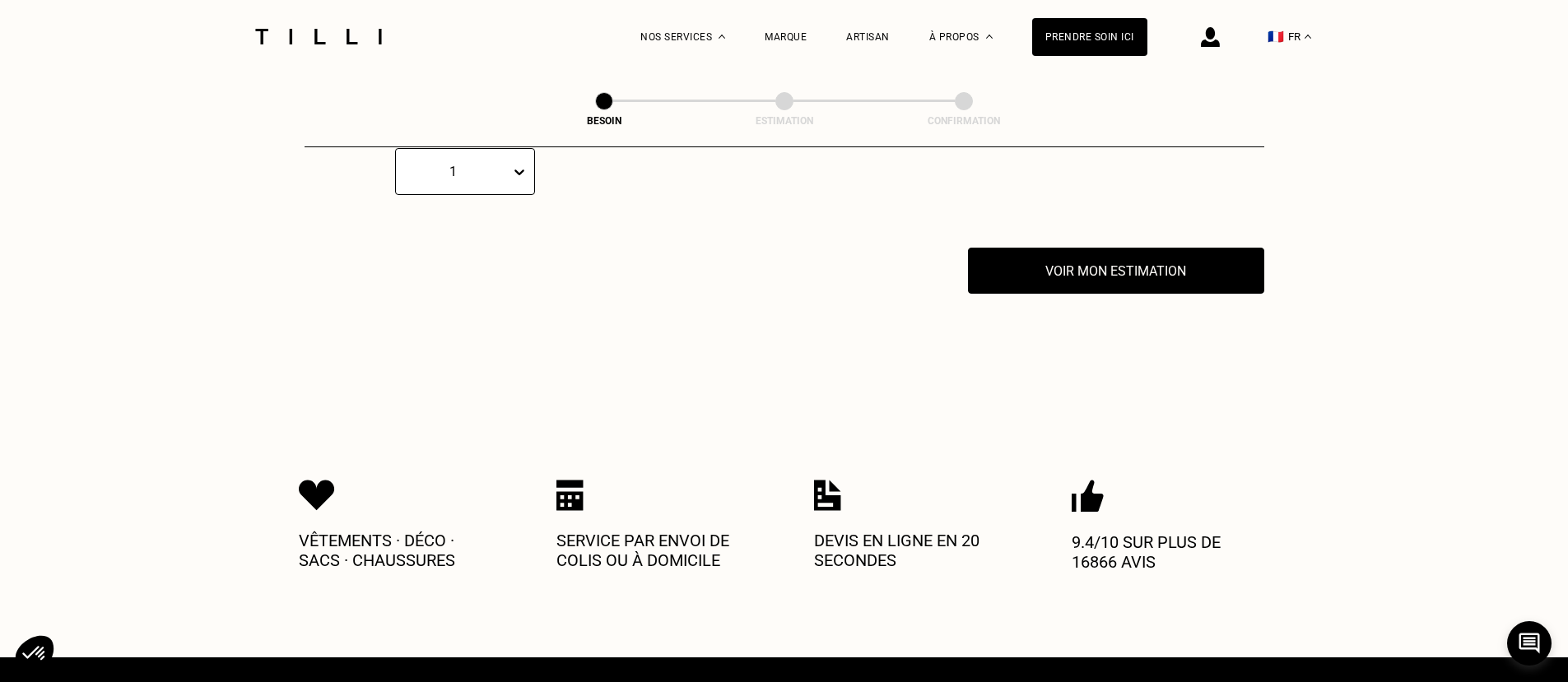
scroll to position [2626, 0]
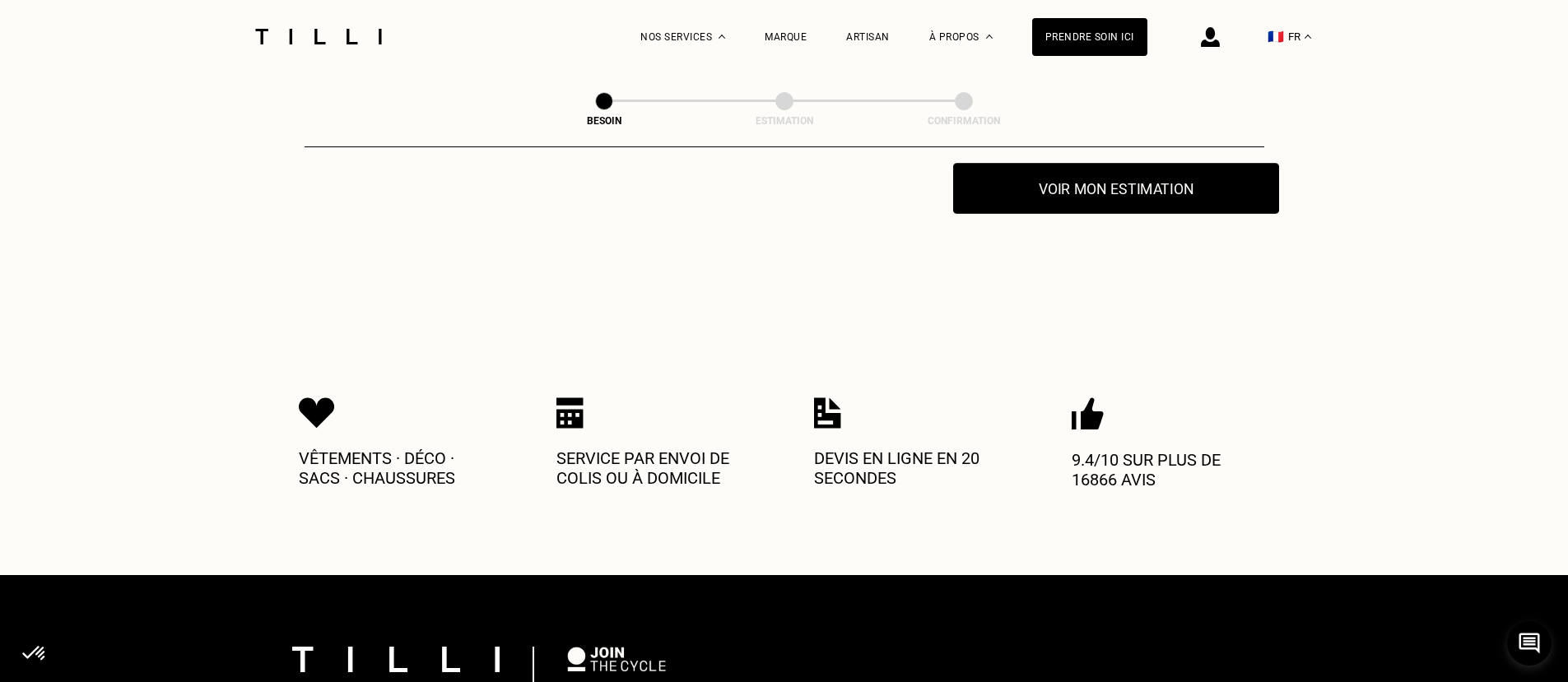
click at [1107, 171] on button "Voir mon estimation" at bounding box center [1116, 188] width 325 height 51
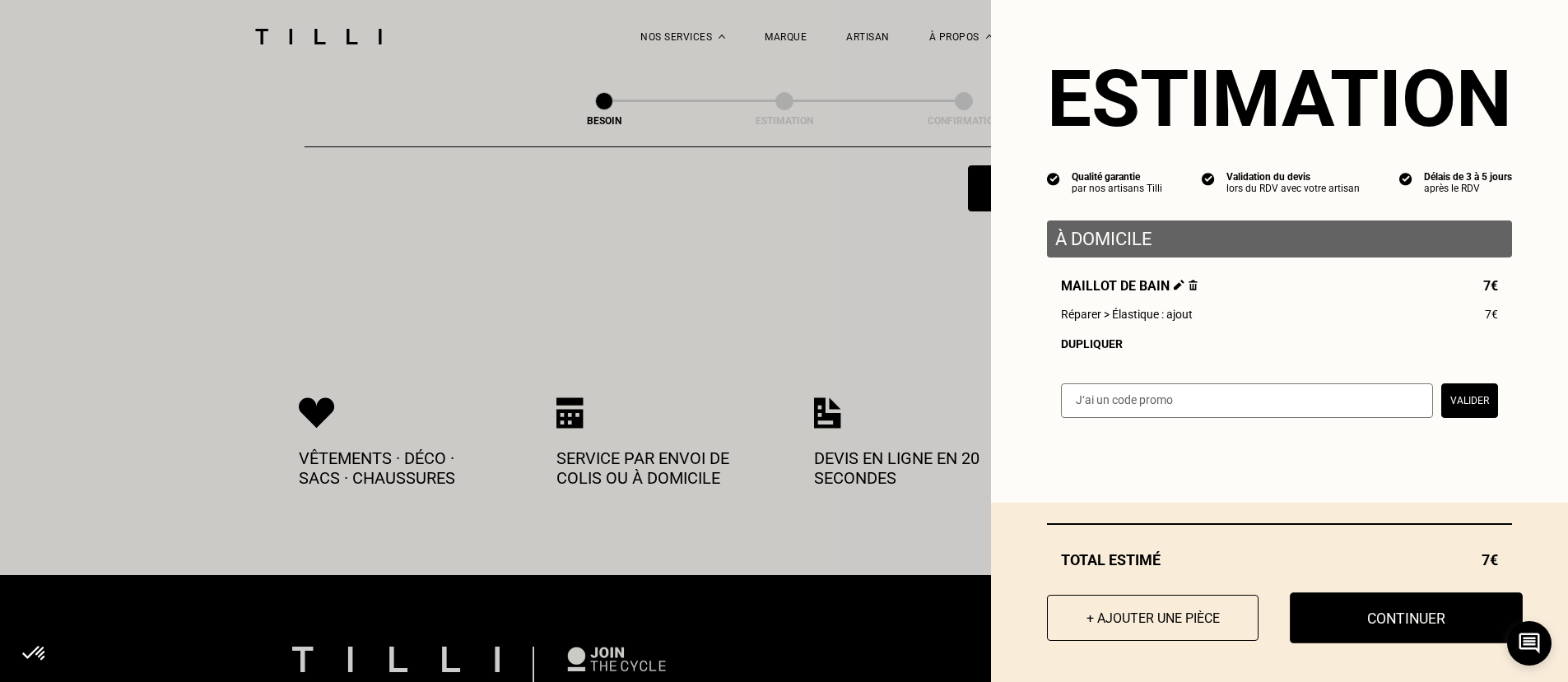
click at [1396, 614] on button "Continuer" at bounding box center [1405, 618] width 233 height 51
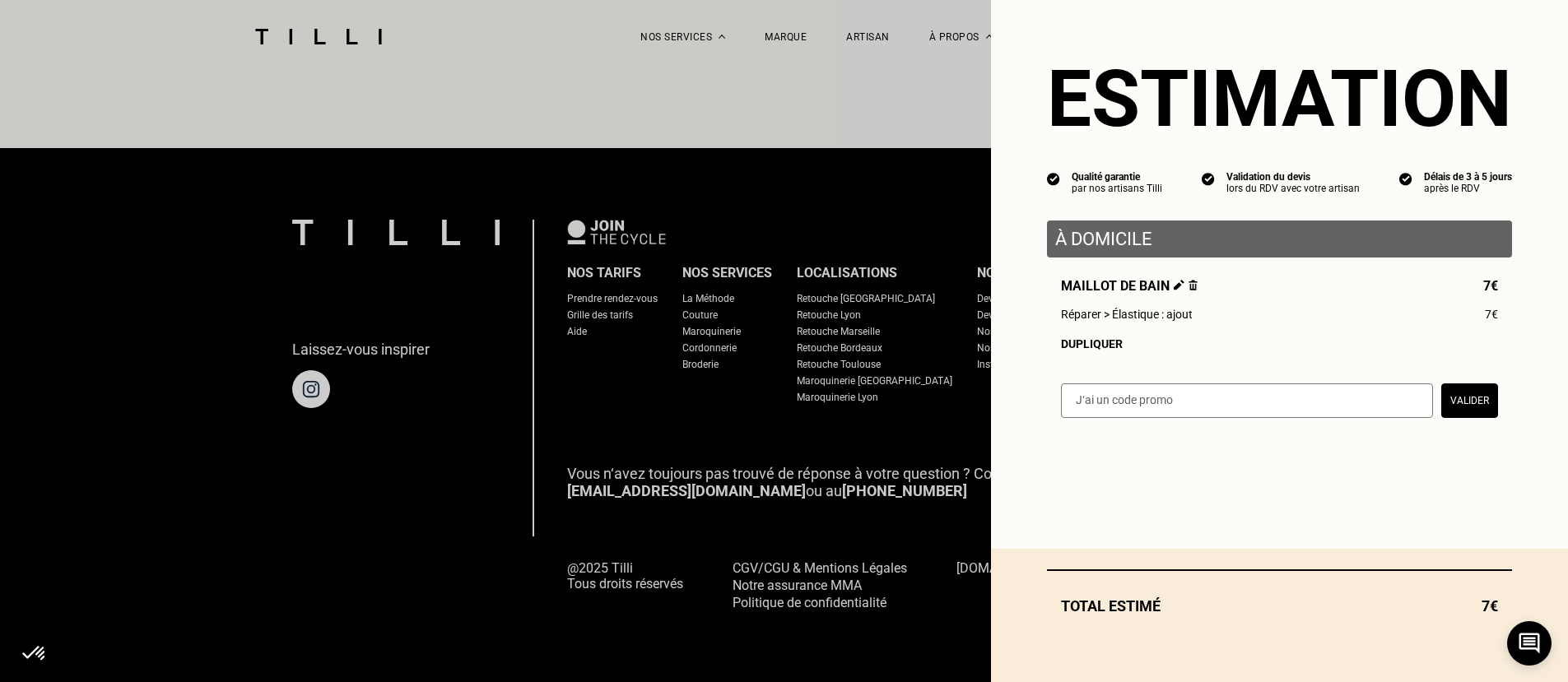
scroll to position [985, 0]
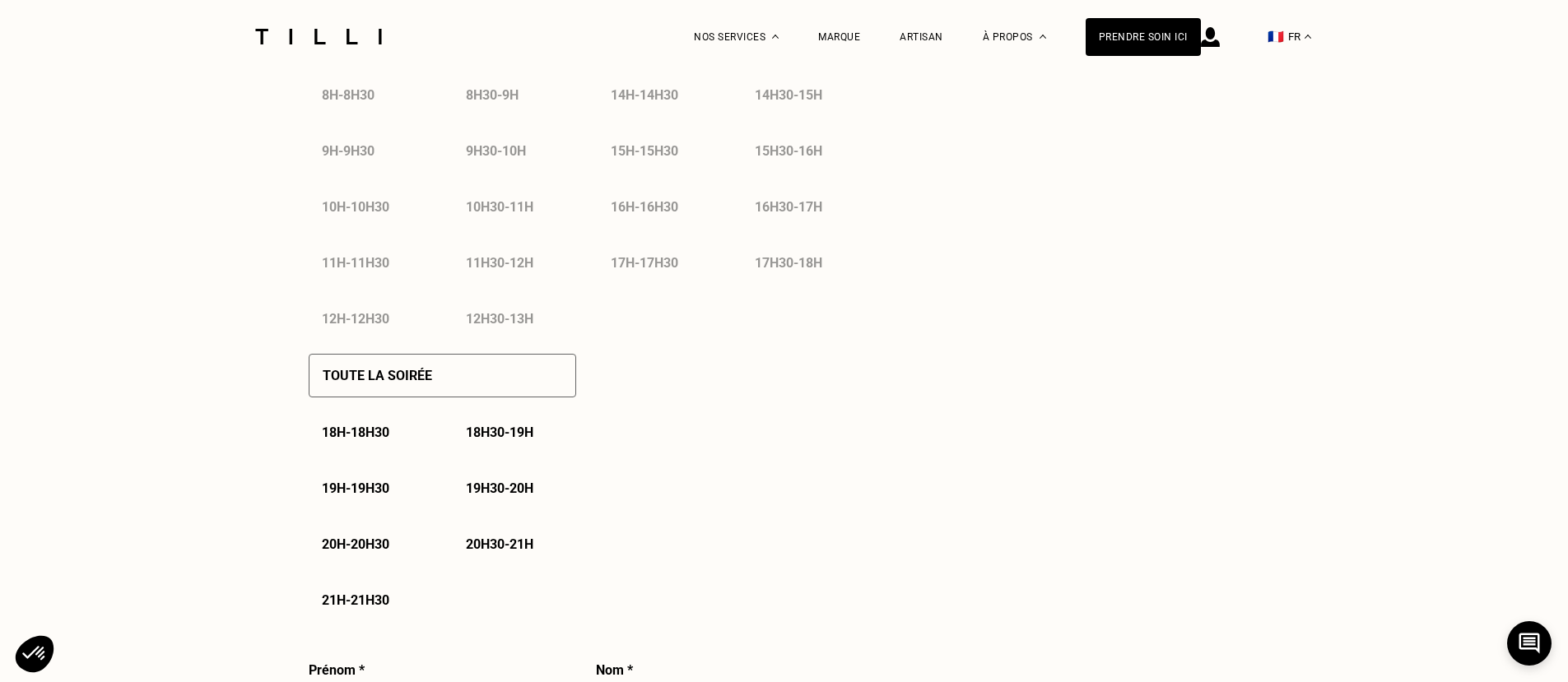
select select "FR"
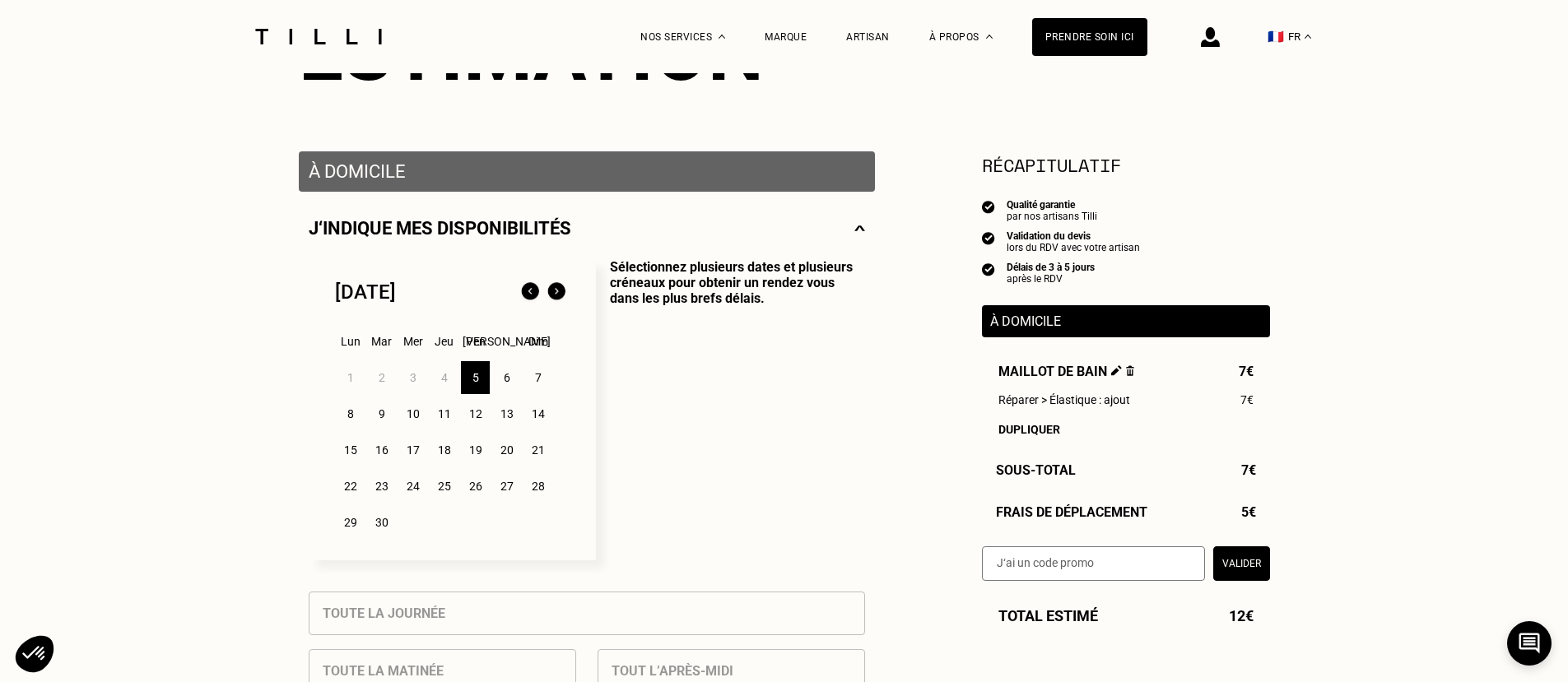
scroll to position [329, 0]
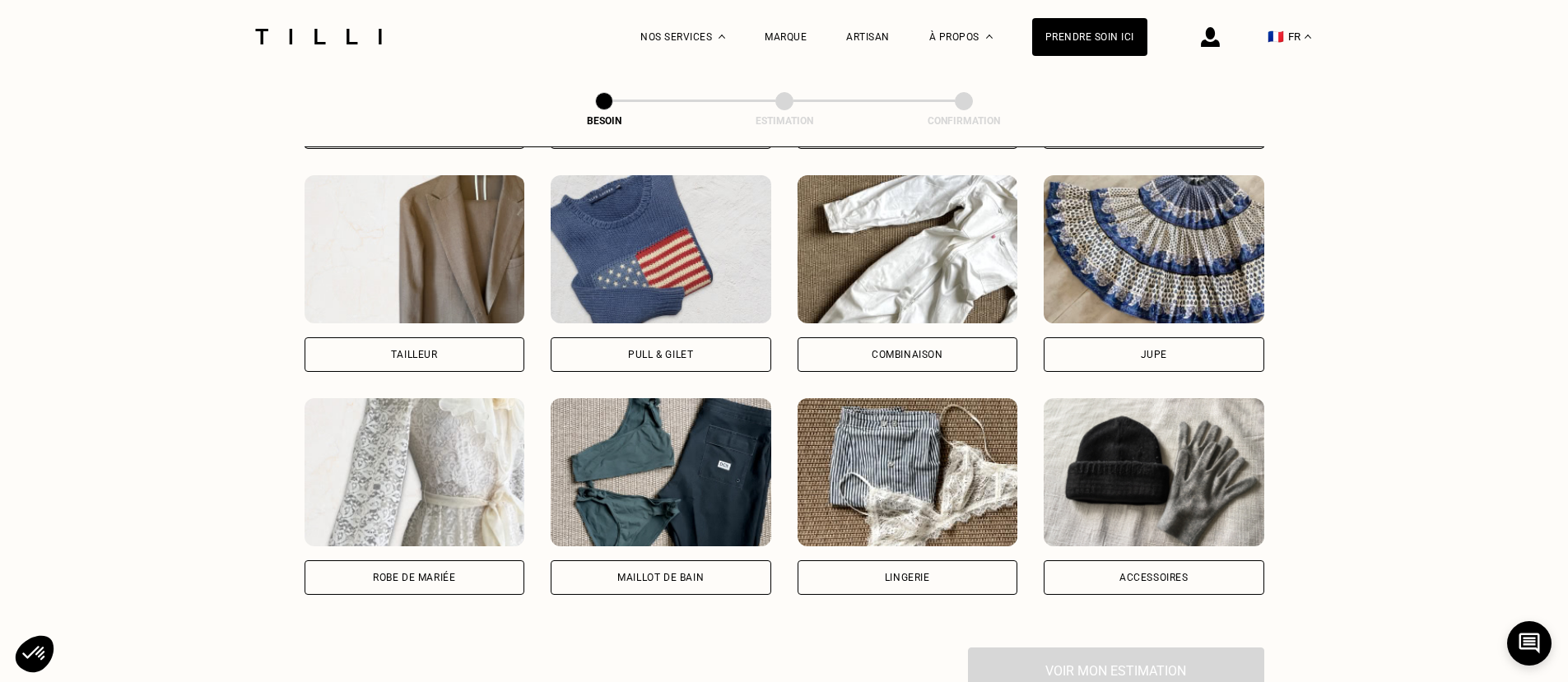
scroll to position [538, 0]
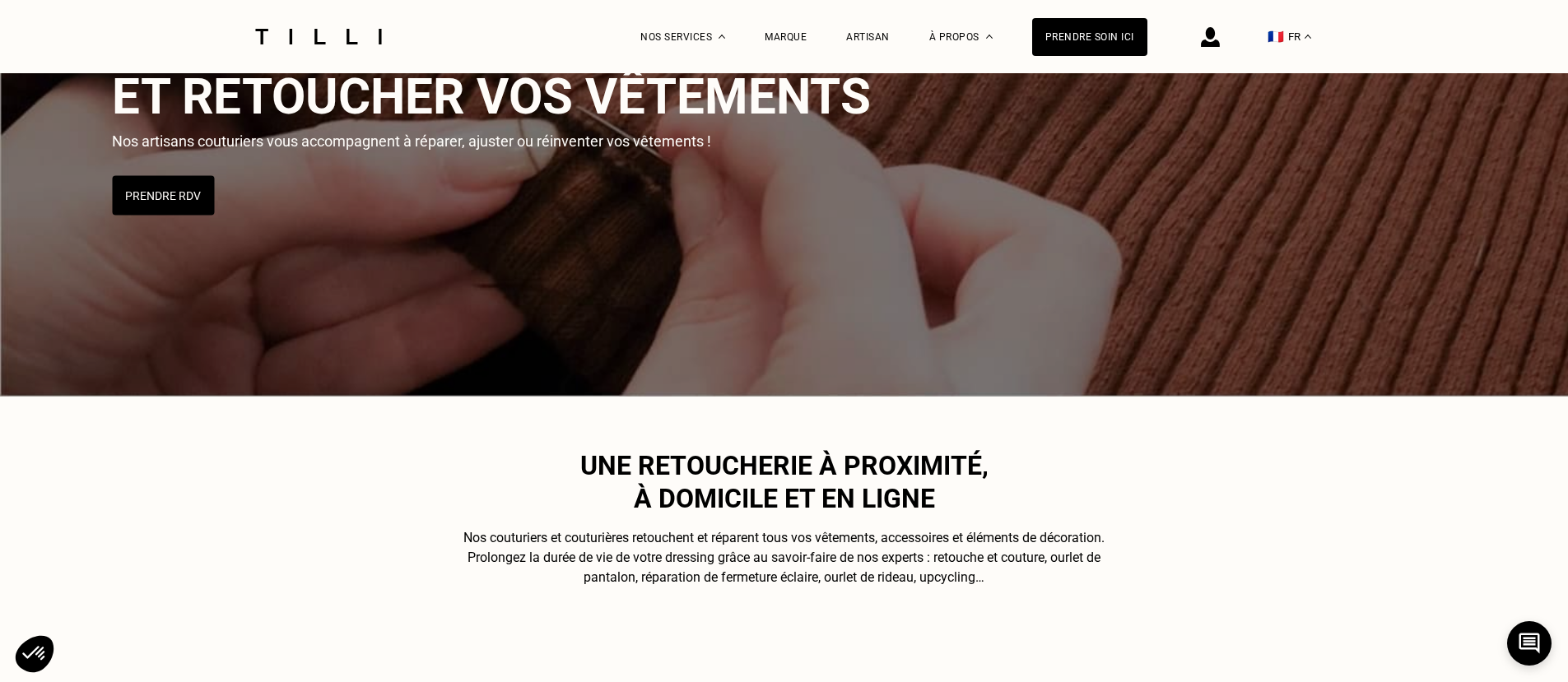
scroll to position [411, 0]
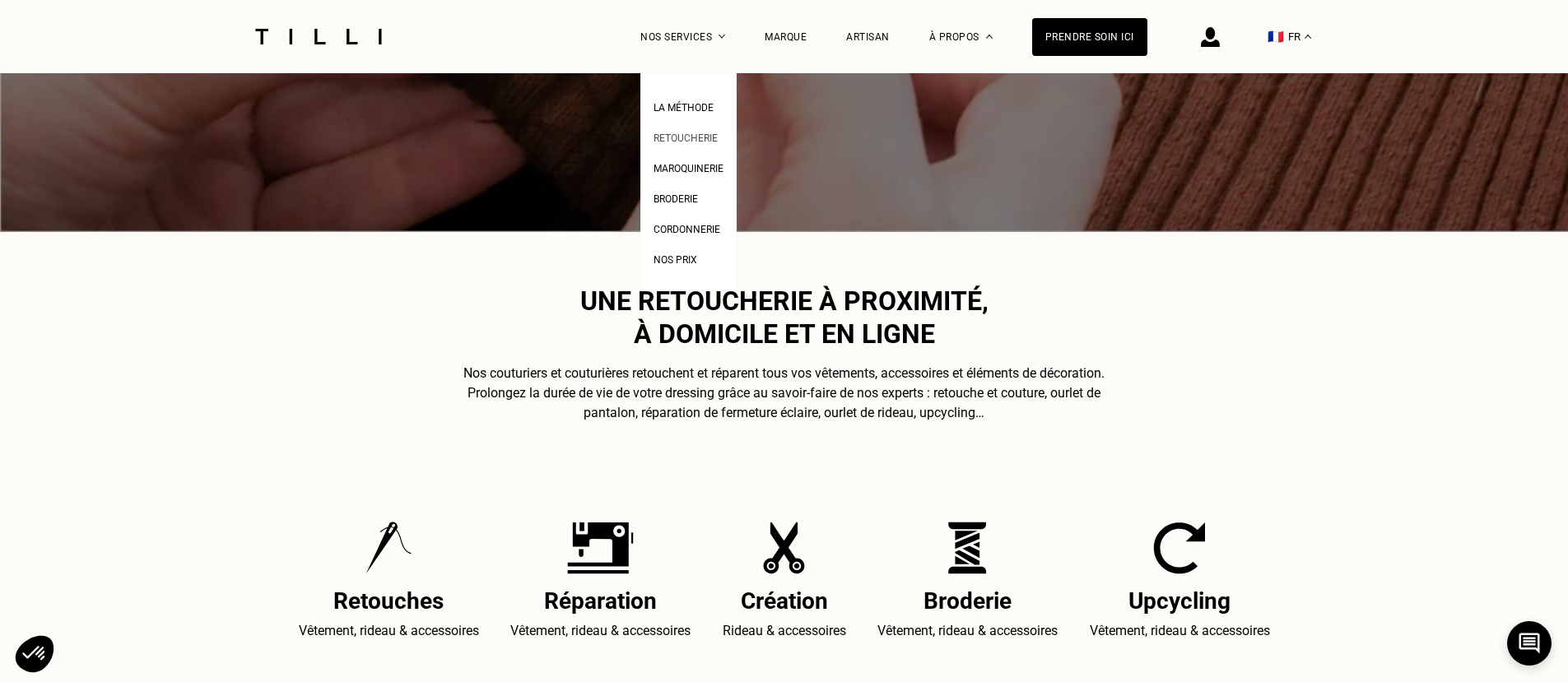
click at [709, 132] on link "Retoucherie" at bounding box center [685, 136] width 64 height 18
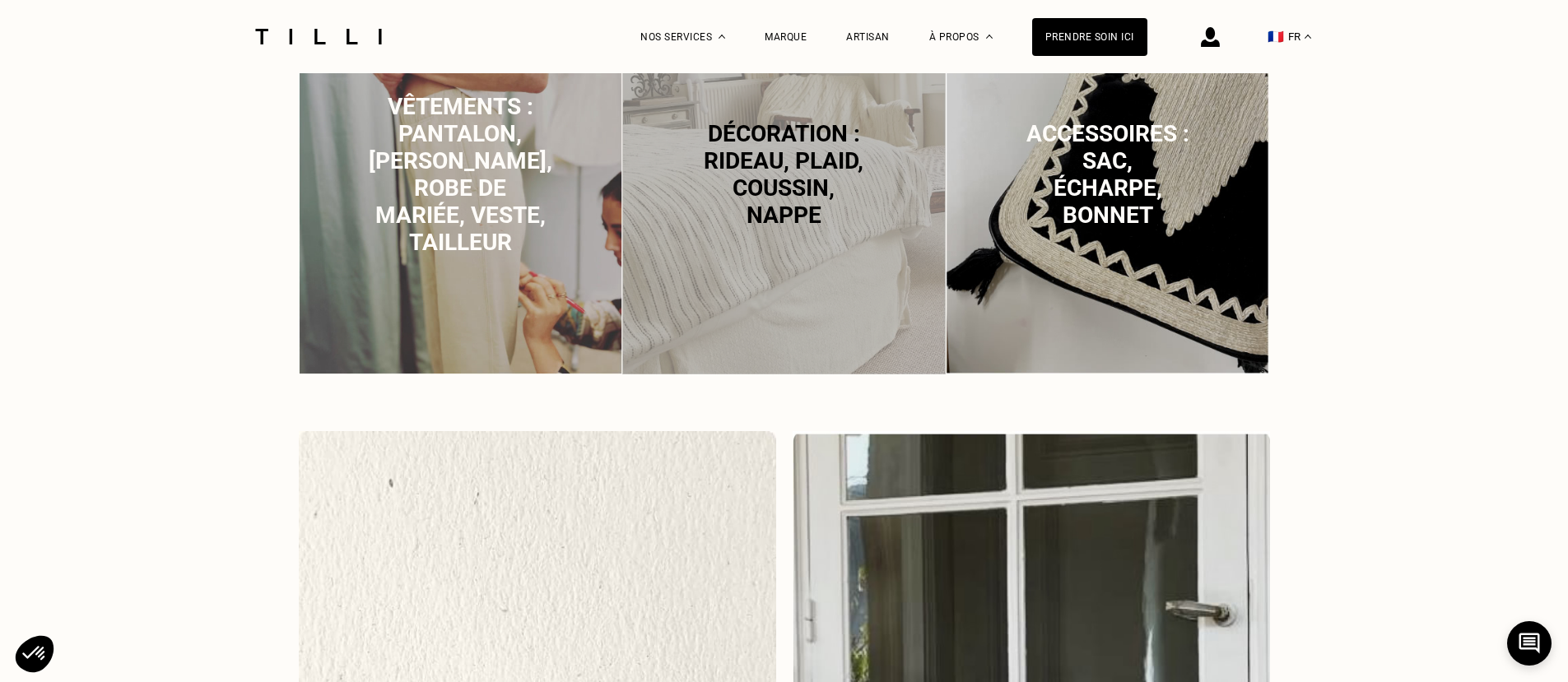
scroll to position [1563, 0]
